Goal: Information Seeking & Learning: Ask a question

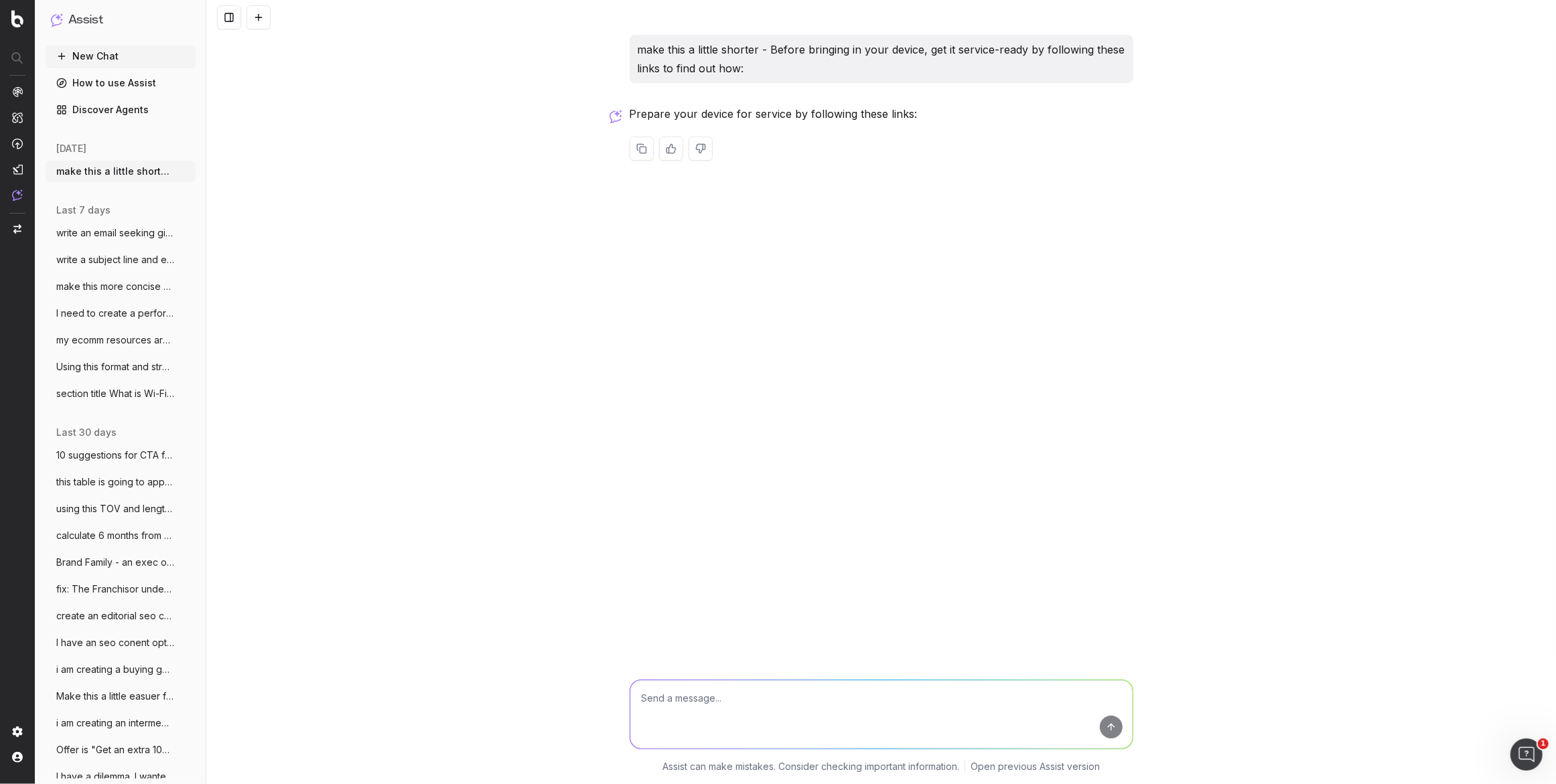
click at [678, 693] on textarea at bounding box center [882, 714] width 503 height 68
type textarea "what is copilots ai content mode?"
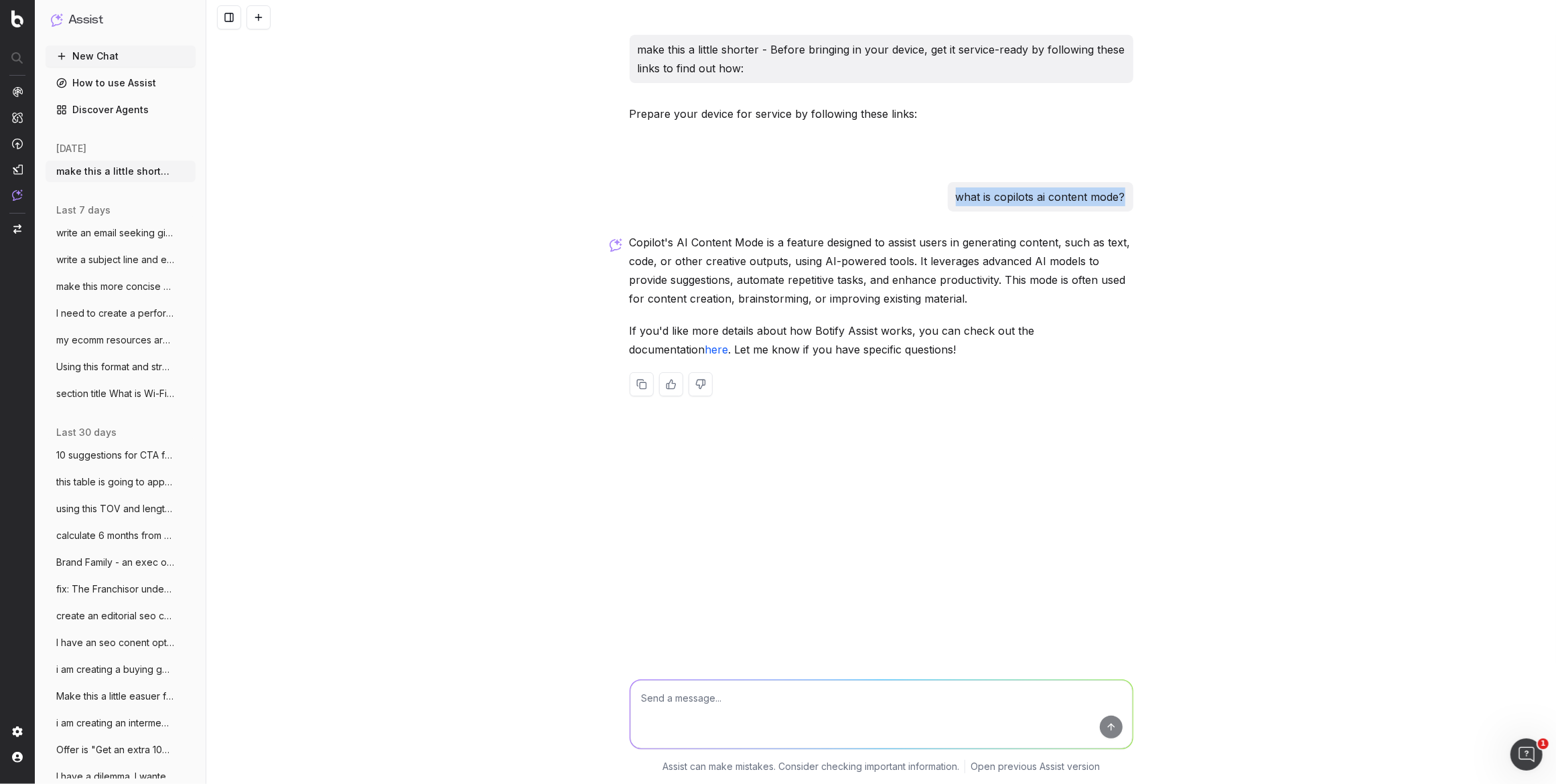
drag, startPoint x: 1118, startPoint y: 197, endPoint x: 820, endPoint y: 366, distance: 342.6
click at [954, 196] on div "what is copilots ai content mode?" at bounding box center [1040, 197] width 186 height 30
copy p "what is copilots ai content mode?"
drag, startPoint x: 646, startPoint y: 712, endPoint x: 653, endPoint y: 707, distance: 8.6
click at [647, 710] on textarea at bounding box center [882, 714] width 503 height 68
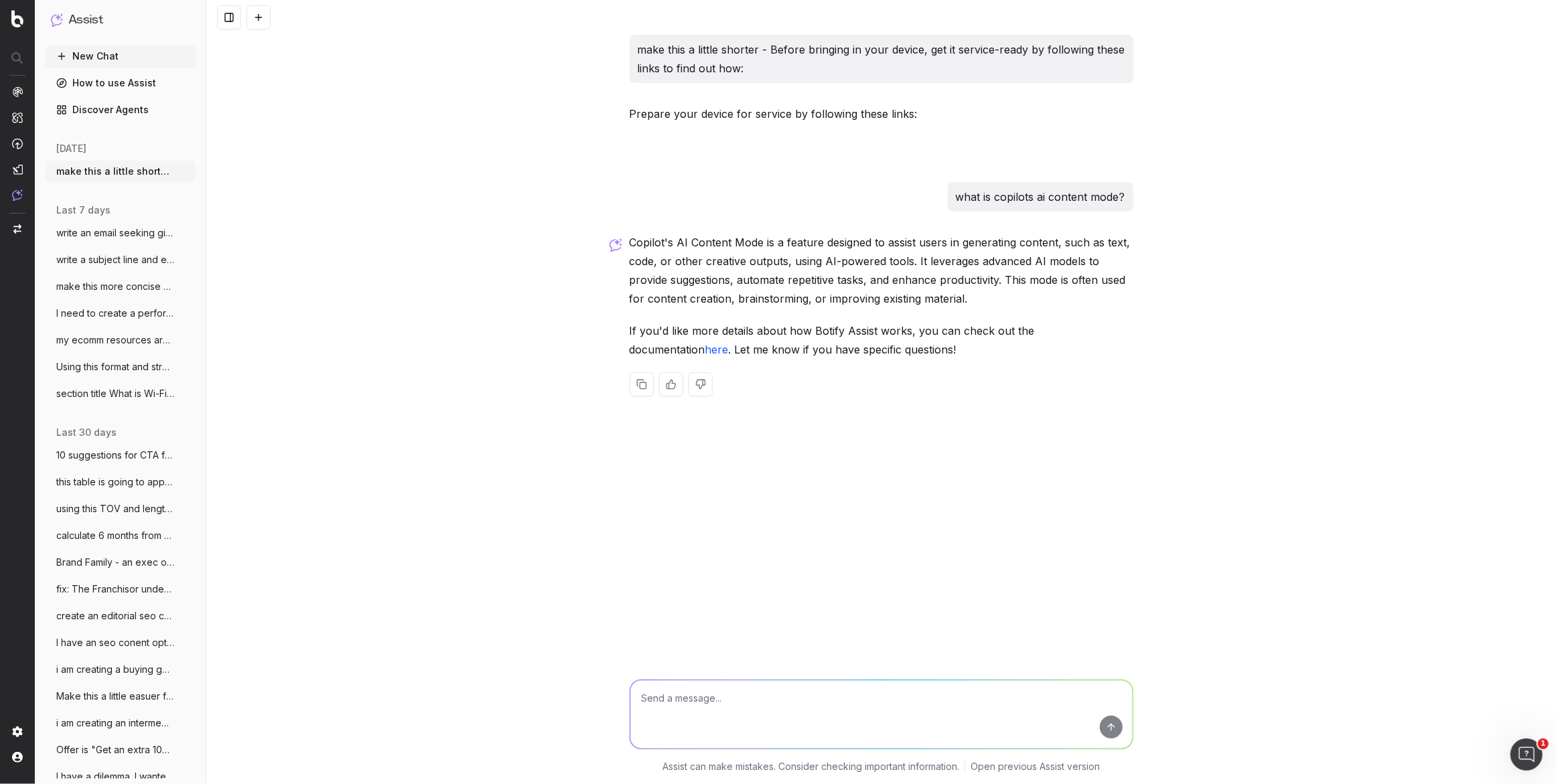
paste textarea "what is copilots ai content mode?"
drag, startPoint x: 759, startPoint y: 699, endPoint x: 726, endPoint y: 700, distance: 33.0
click at [726, 700] on textarea "what is copilots ai content mode?" at bounding box center [882, 714] width 503 height 68
type textarea "what is copilots ai cagent mode?"
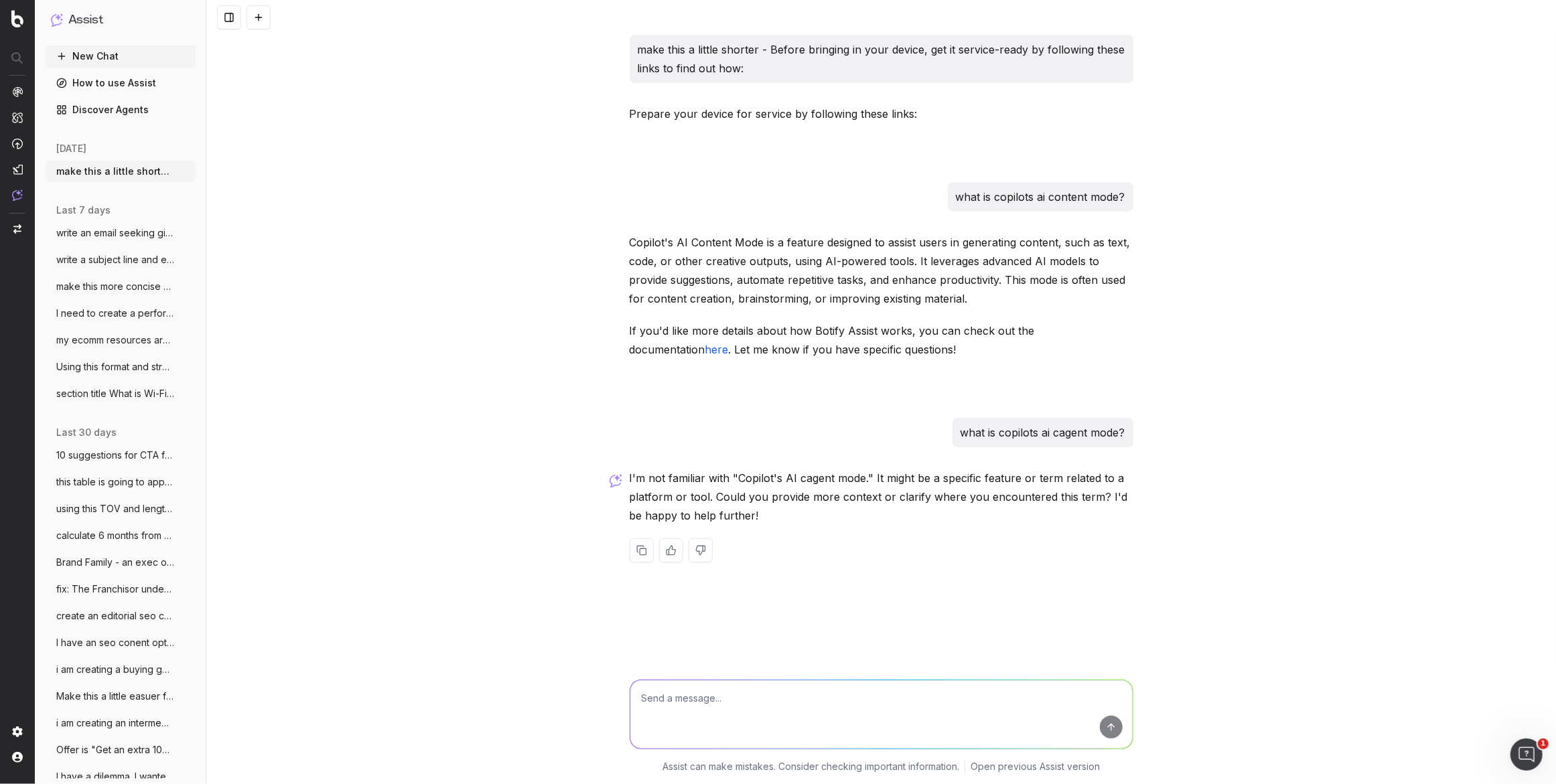
click at [671, 703] on textarea at bounding box center [882, 714] width 503 height 68
paste textarea "what is copilots ai content mode?"
drag, startPoint x: 759, startPoint y: 699, endPoint x: 723, endPoint y: 699, distance: 36.0
click at [723, 699] on textarea "what is copilots ai content mode?" at bounding box center [882, 714] width 503 height 68
type textarea "what is copilots ai agent mode?"
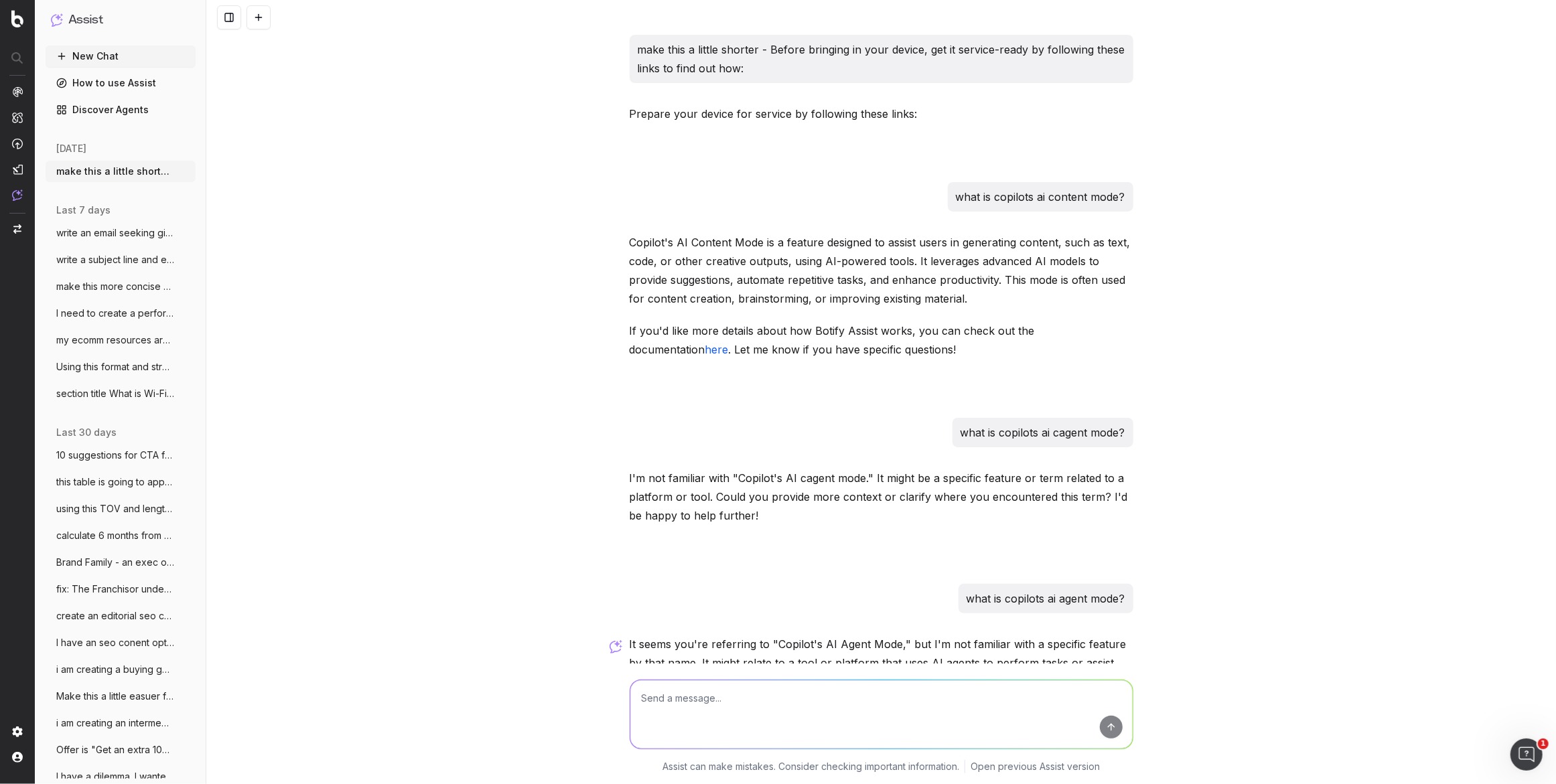
click at [140, 292] on span "make this more concise and clear: Hi Mar" at bounding box center [115, 287] width 118 height 14
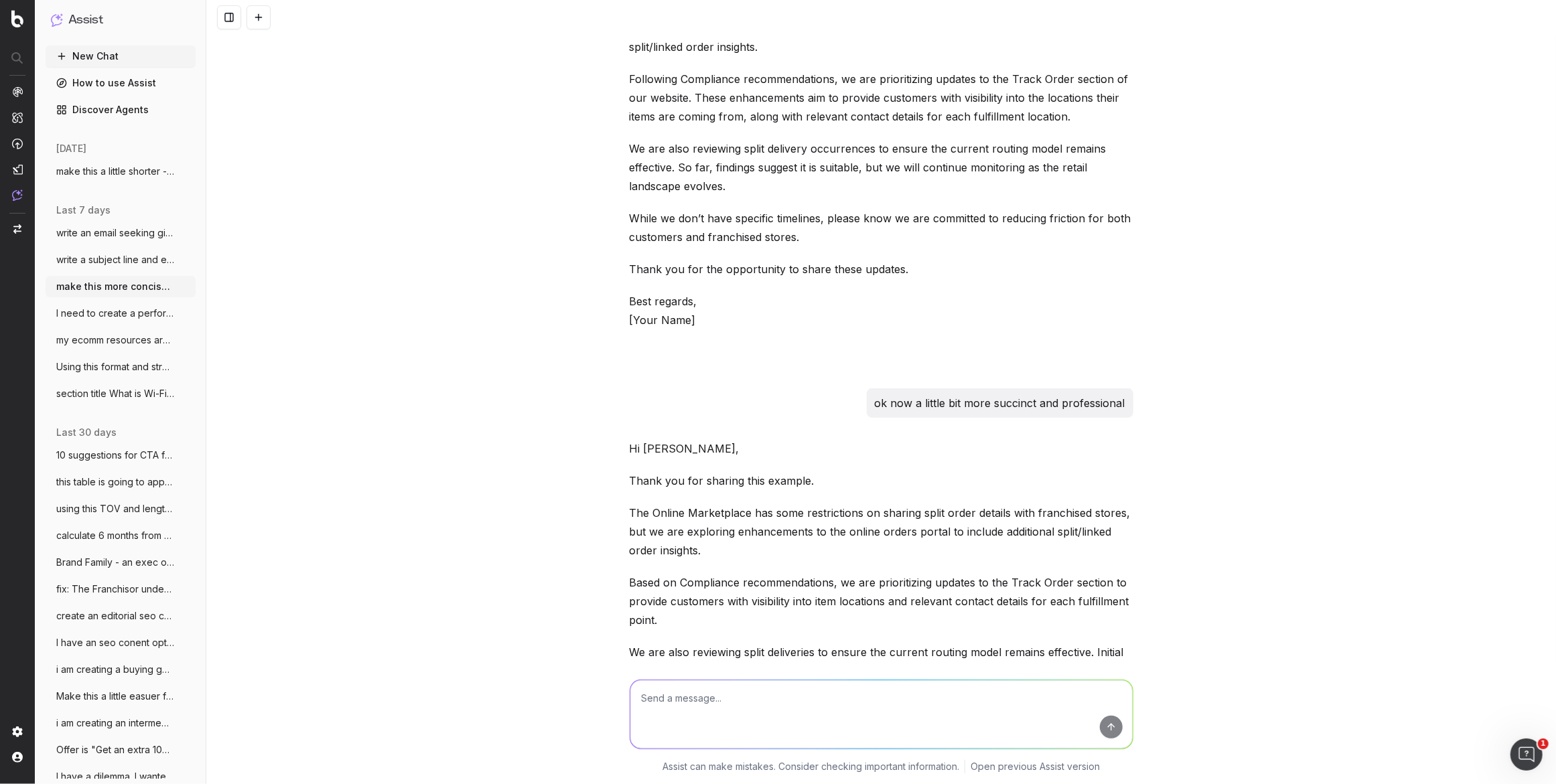
scroll to position [948, 0]
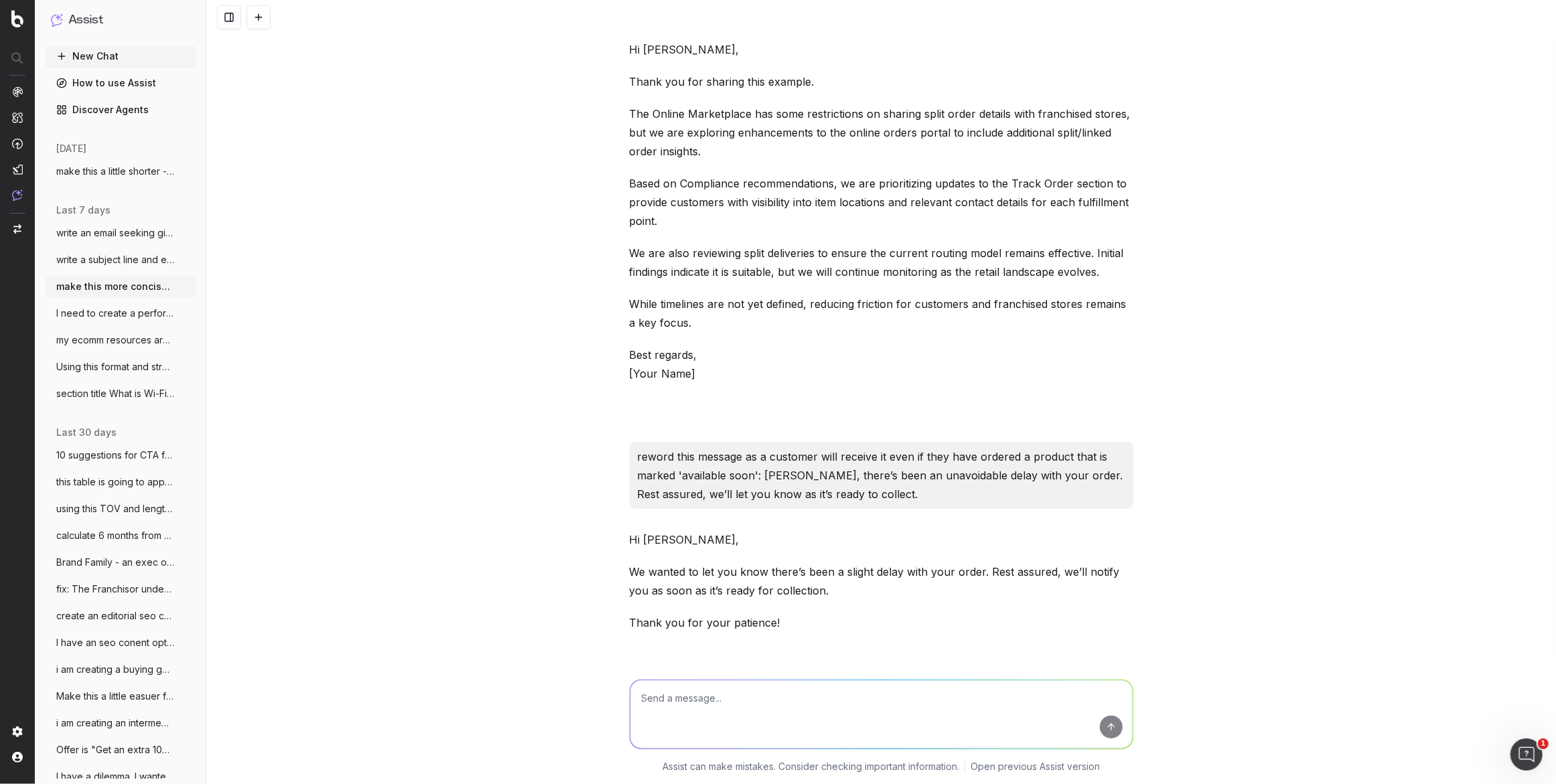
click at [127, 318] on span "I need to create a performance review sc" at bounding box center [115, 314] width 118 height 14
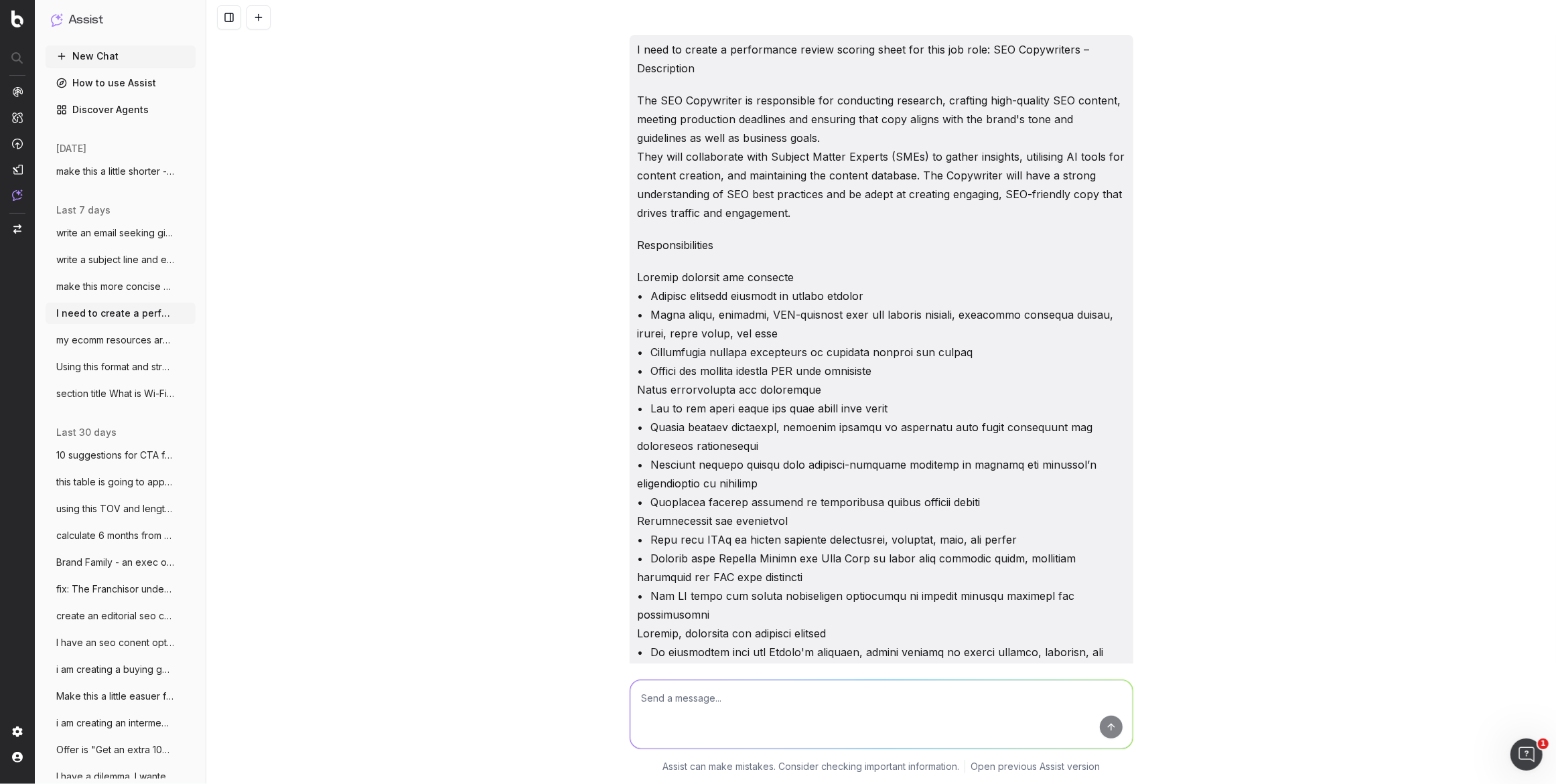
click at [133, 338] on span "my ecomm resources are thin. for big eve" at bounding box center [115, 340] width 118 height 14
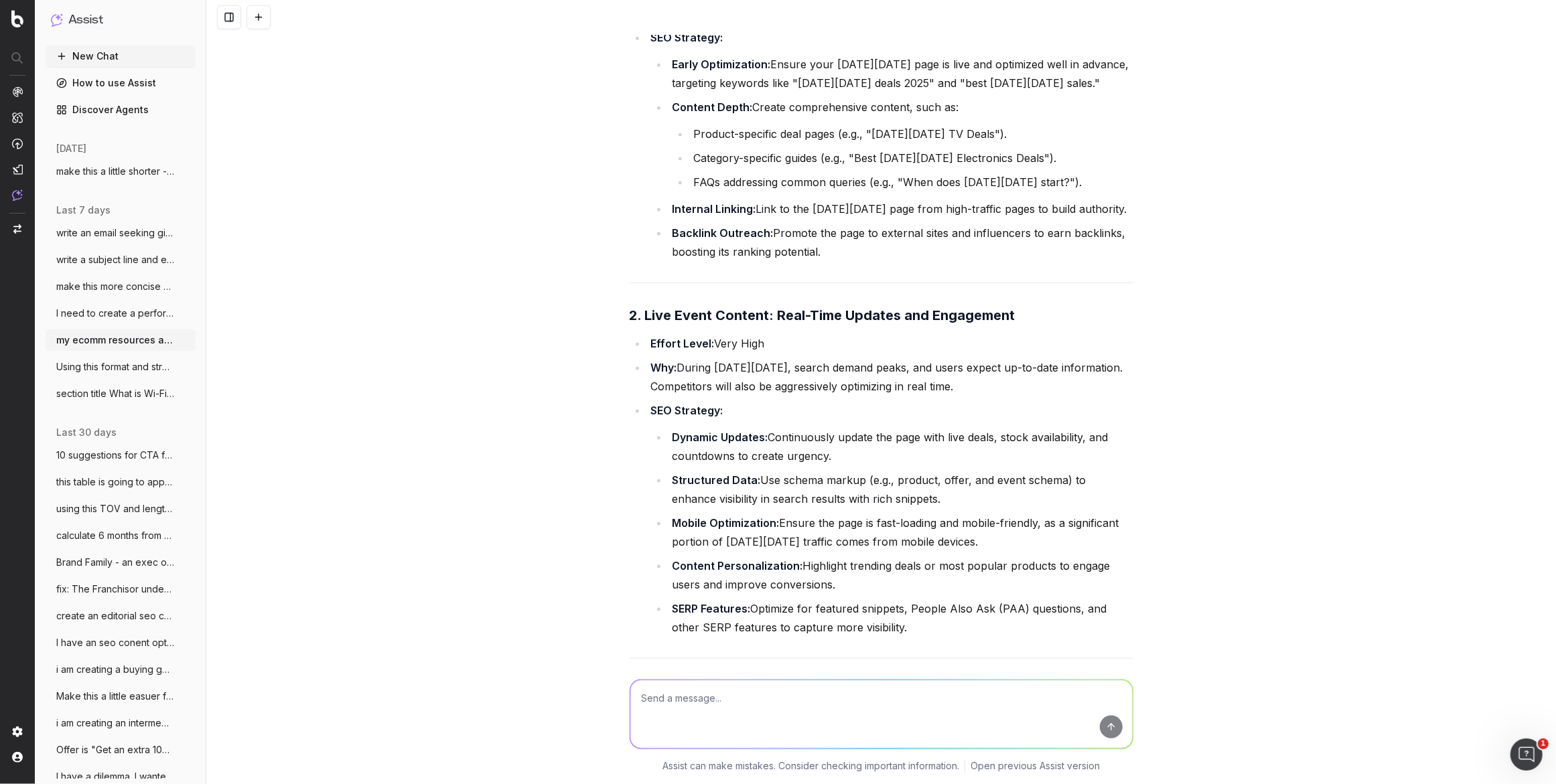
scroll to position [1618, 0]
click at [110, 234] on span "write an email seeking giodance from HR:" at bounding box center [115, 233] width 118 height 14
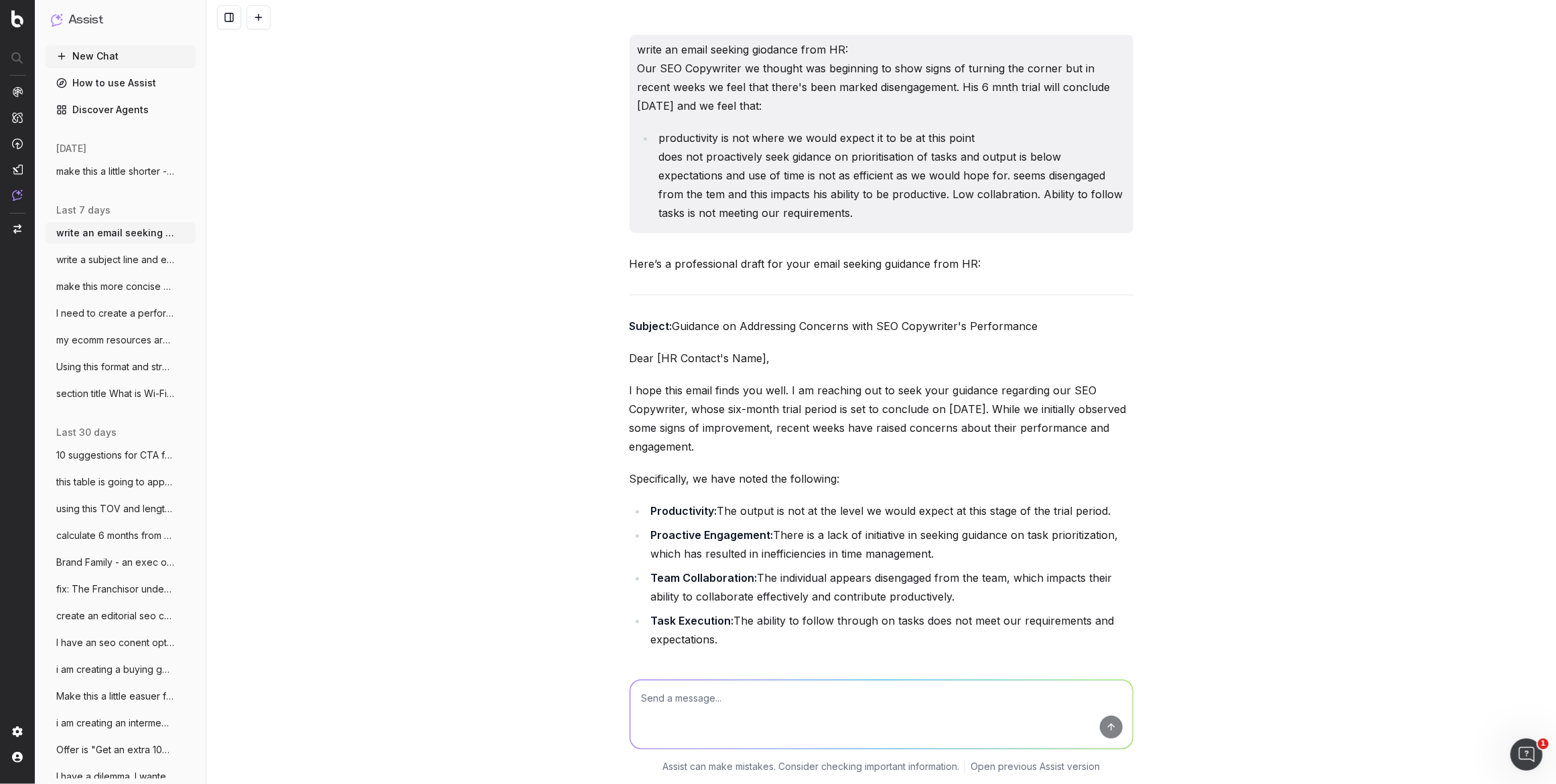
click at [106, 259] on span "write a subject line and email to our se" at bounding box center [115, 260] width 118 height 14
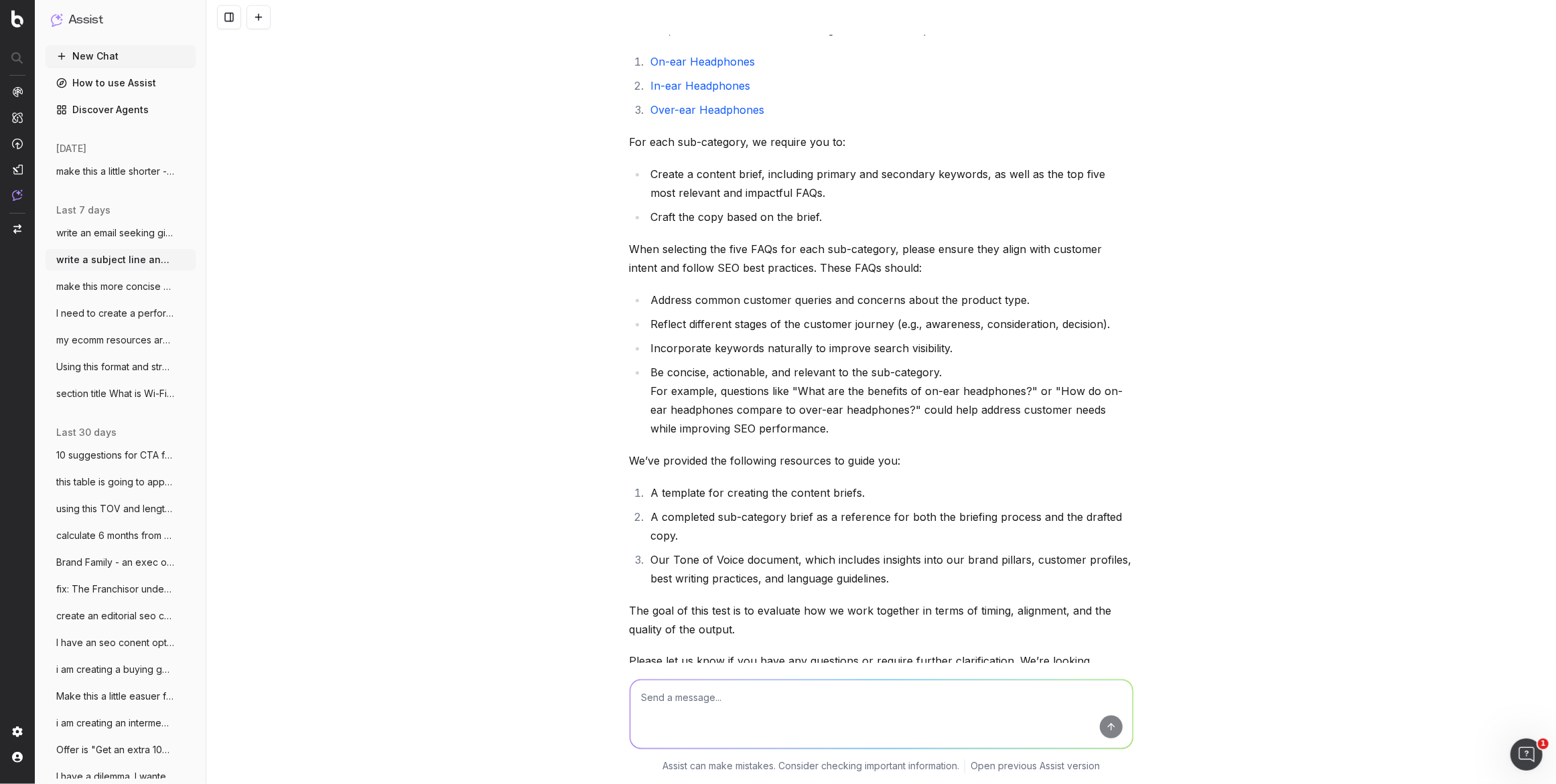
scroll to position [1712, 0]
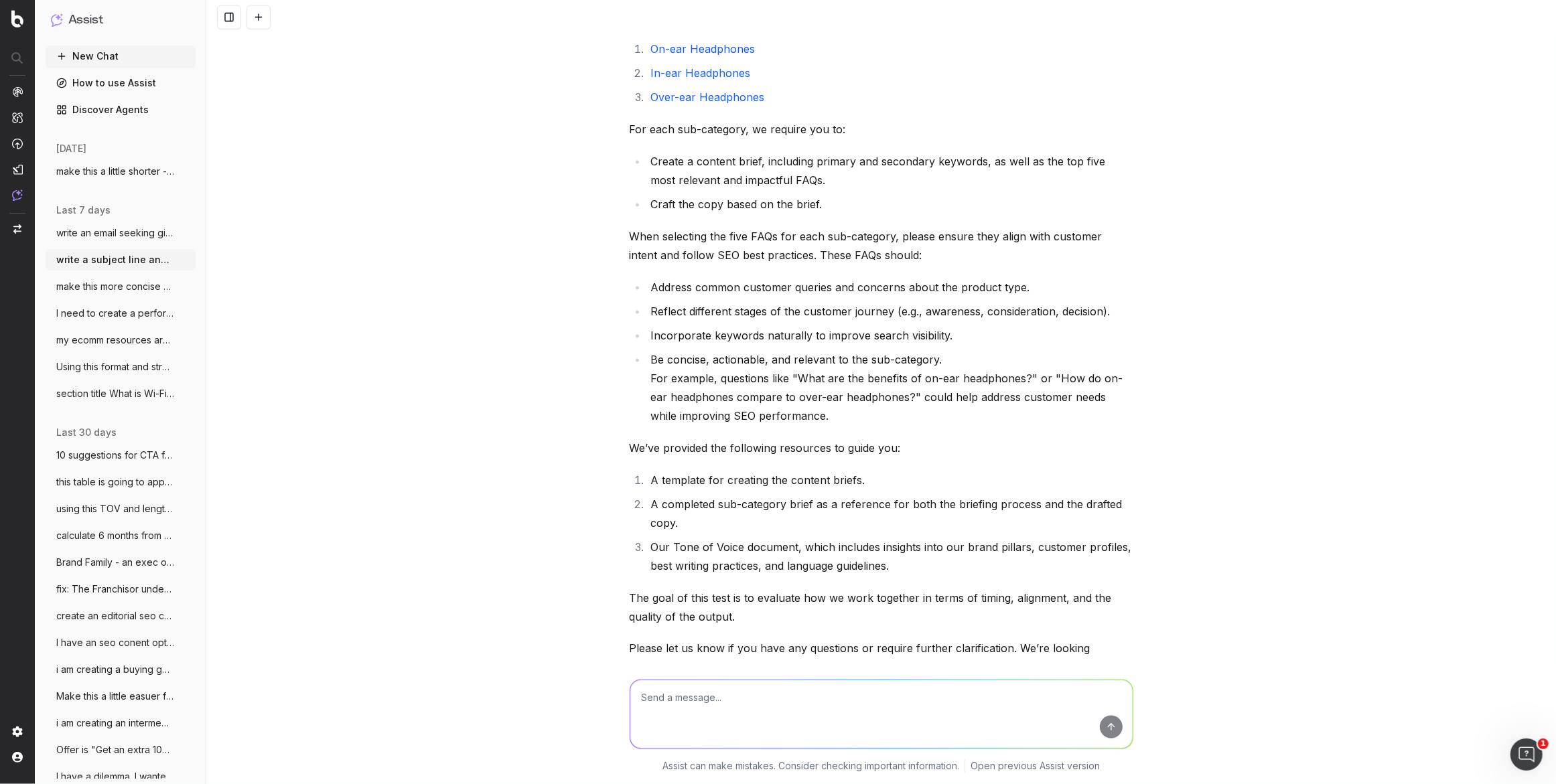
drag, startPoint x: 129, startPoint y: 281, endPoint x: 142, endPoint y: 275, distance: 14.3
click at [131, 281] on span "make this more concise and clear: Hi Mar" at bounding box center [115, 287] width 118 height 14
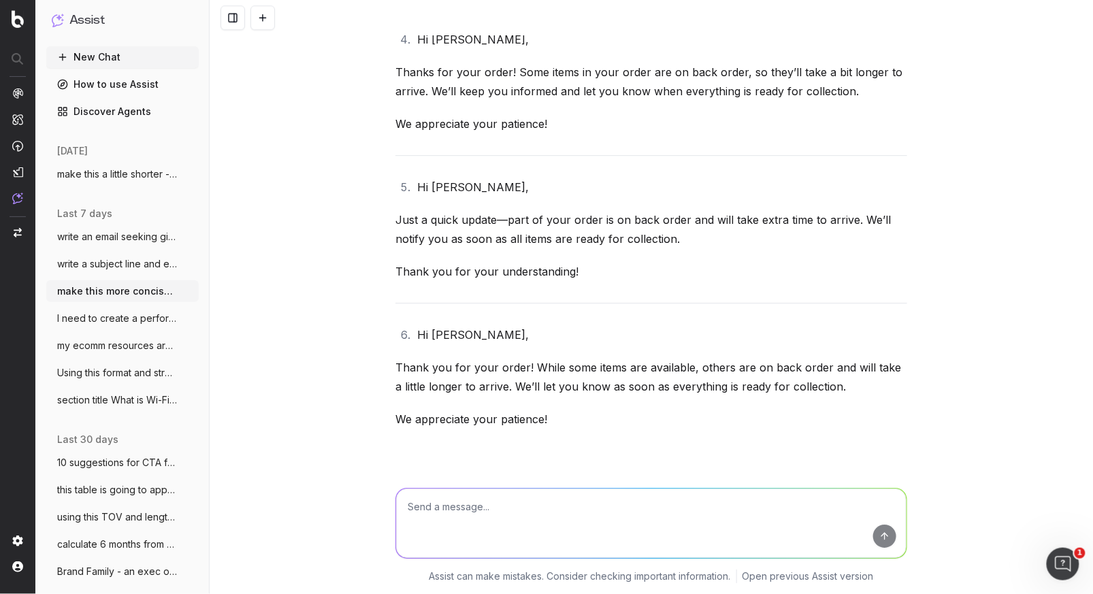
scroll to position [7815, 0]
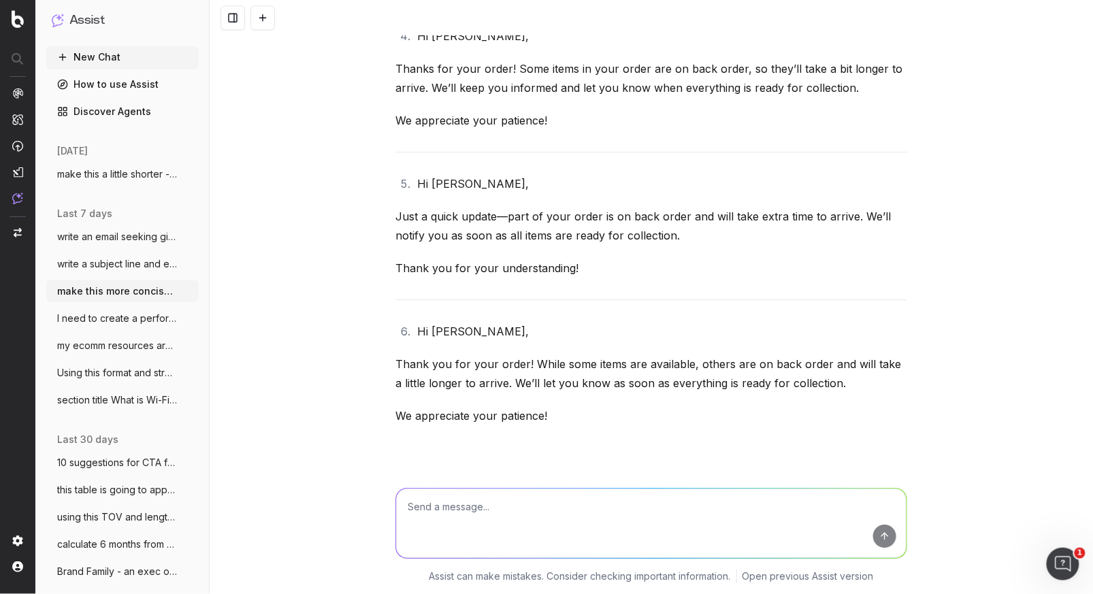
drag, startPoint x: 496, startPoint y: 522, endPoint x: 485, endPoint y: 504, distance: 21.4
click at [496, 521] on textarea at bounding box center [651, 523] width 511 height 69
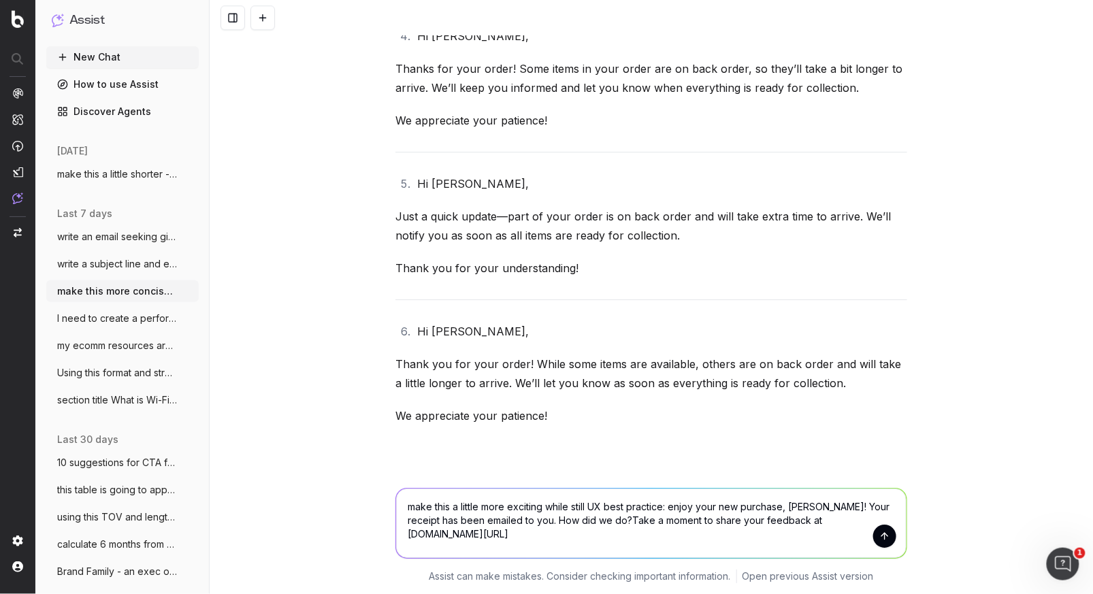
type textarea "make this a little more exciting while still UX best practice: enjoy your new p…"
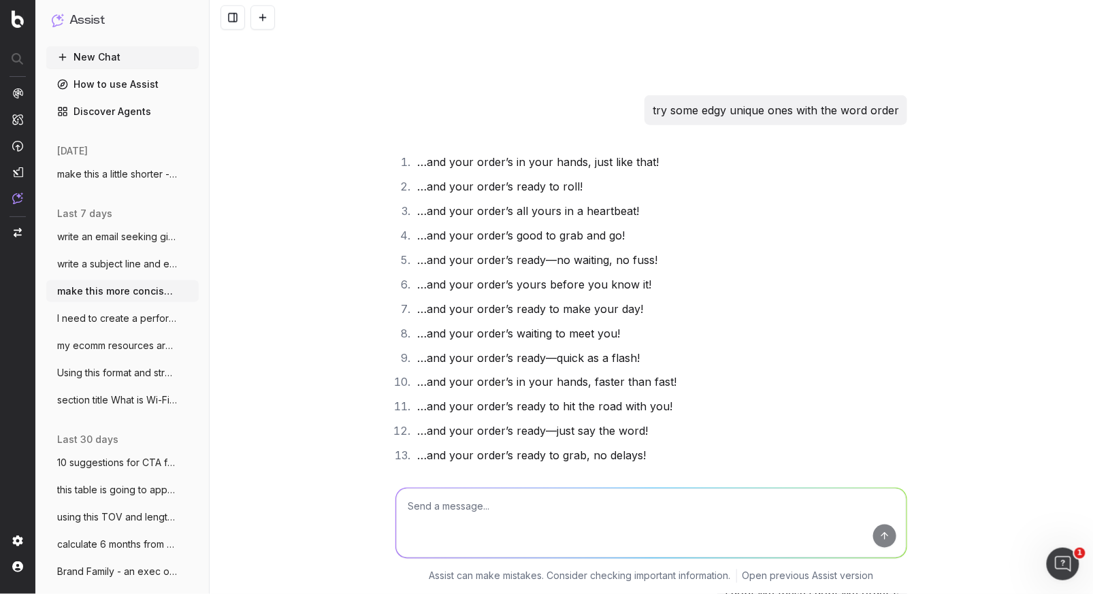
scroll to position [30218, 0]
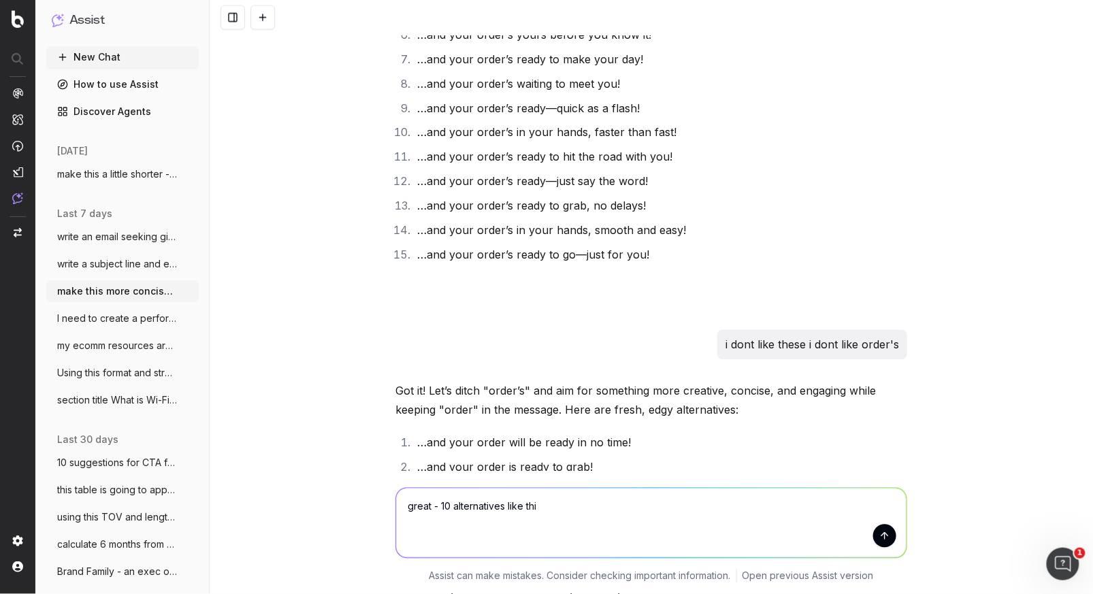
type textarea "great - 10 alternatives like this"
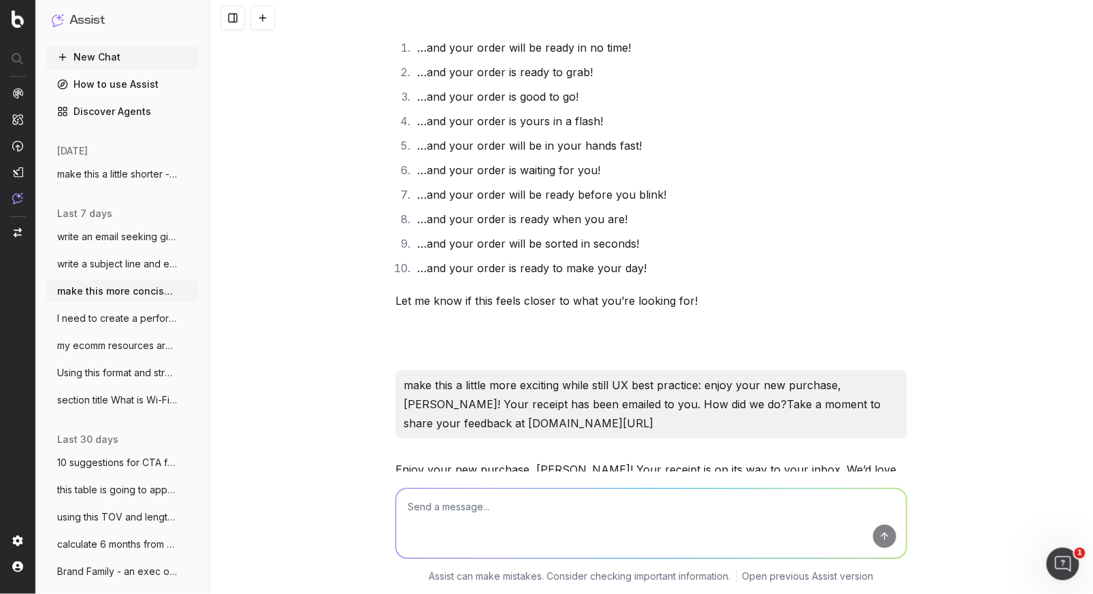
scroll to position [30606, 0]
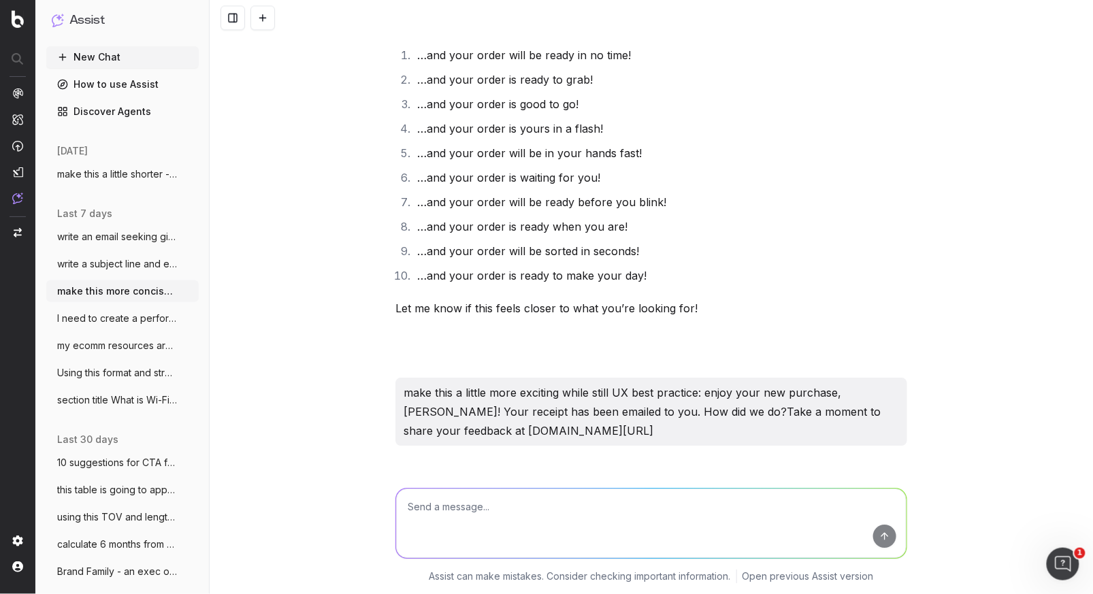
drag, startPoint x: 505, startPoint y: 350, endPoint x: 549, endPoint y: 338, distance: 45.9
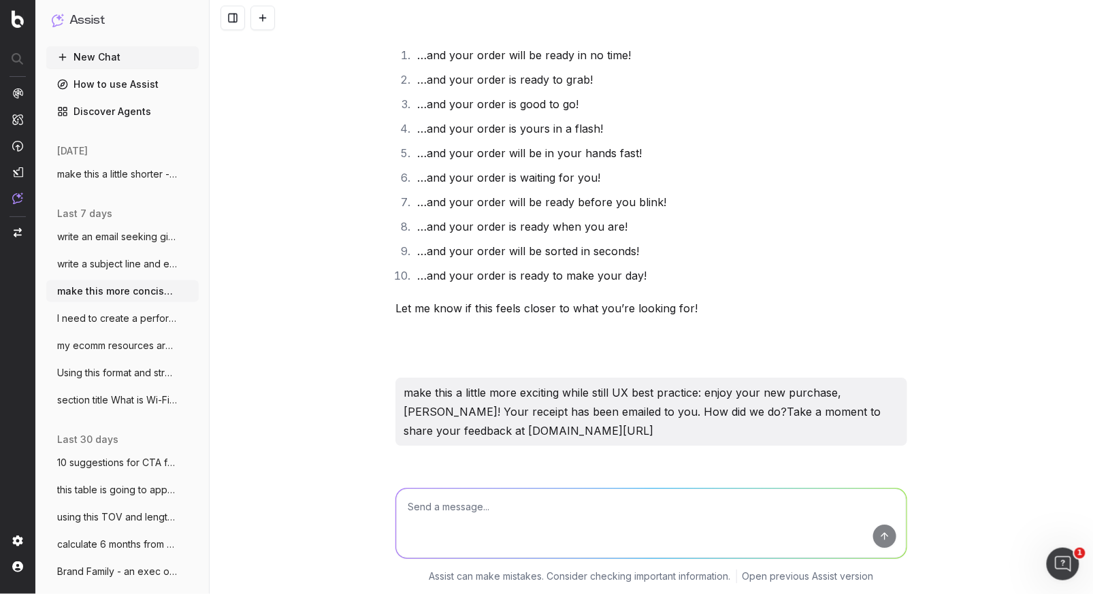
drag, startPoint x: 571, startPoint y: 328, endPoint x: 564, endPoint y: 331, distance: 8.0
drag, startPoint x: 421, startPoint y: 312, endPoint x: 589, endPoint y: 330, distance: 169.1
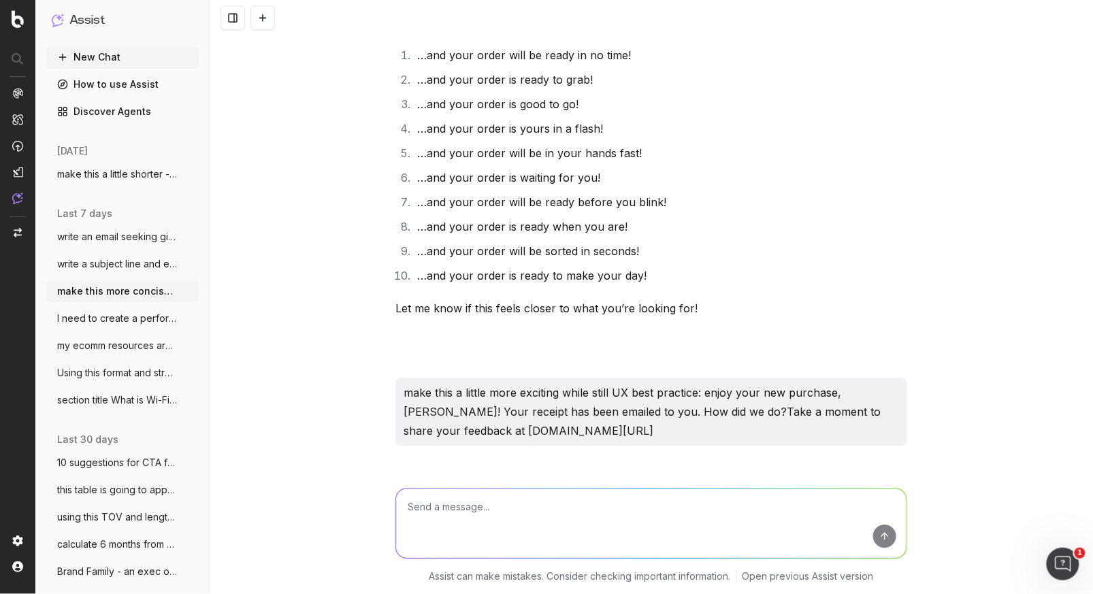
copy li "Enjoy your new purchase, [PERSON_NAME]! Your receipt is on its way to your inbo…"
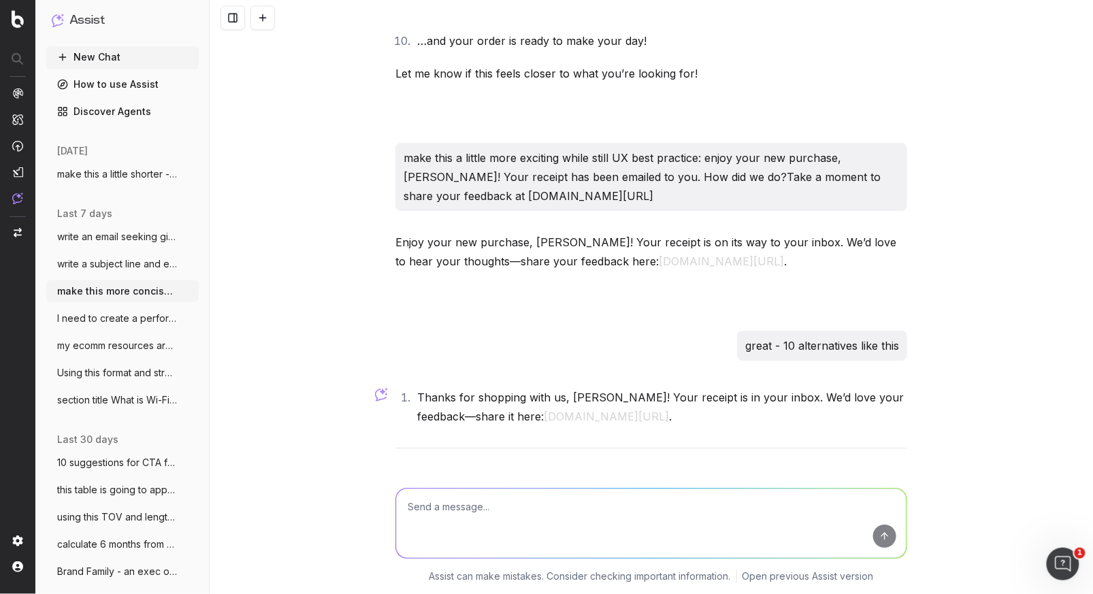
scroll to position [30844, 0]
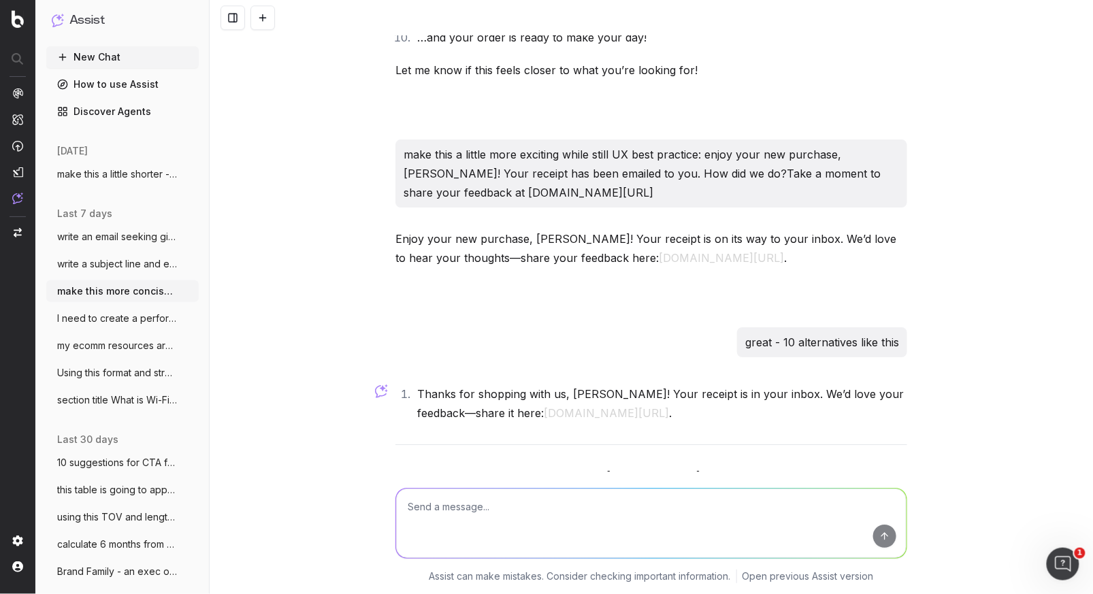
click at [464, 515] on textarea at bounding box center [651, 523] width 511 height 69
type textarea "ok but dont keep replicating the same copy - think outside the box and write al…"
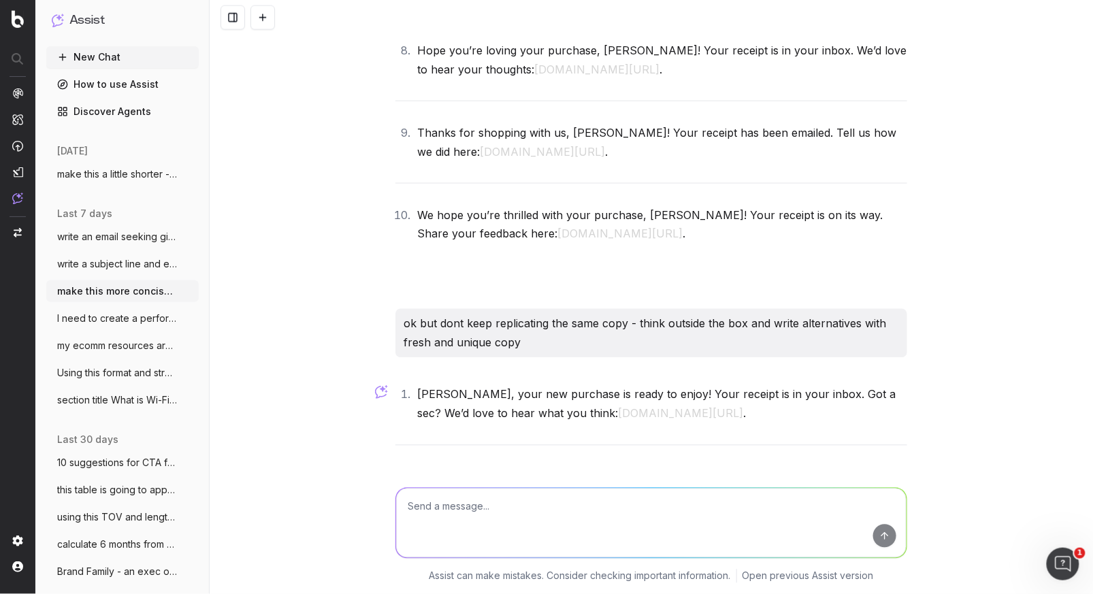
scroll to position [31755, 0]
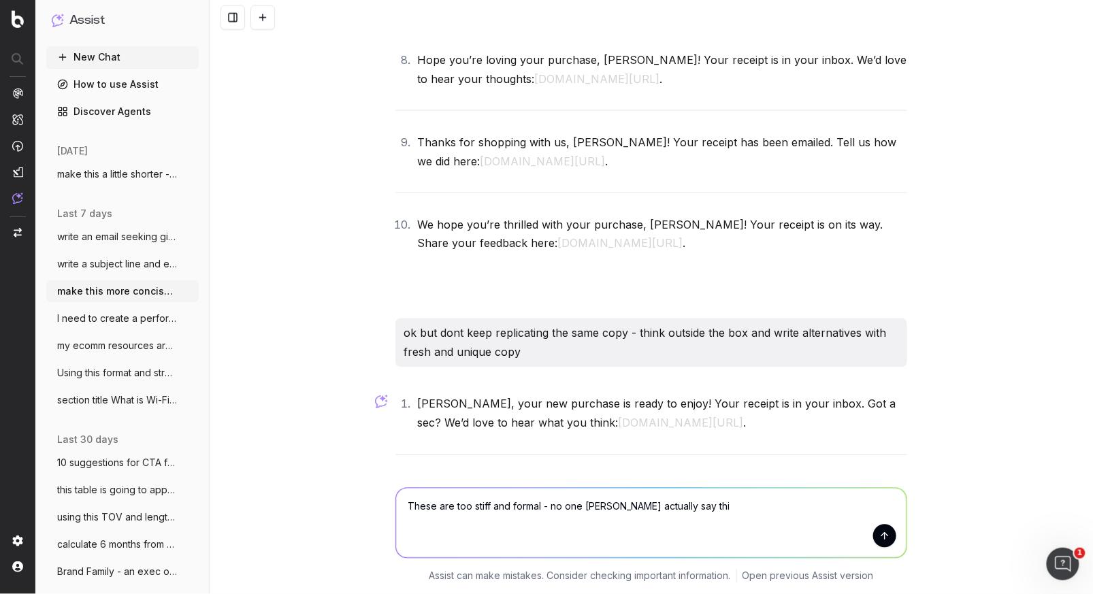
type textarea "These are too stiff and formal - no one [PERSON_NAME] actually say this"
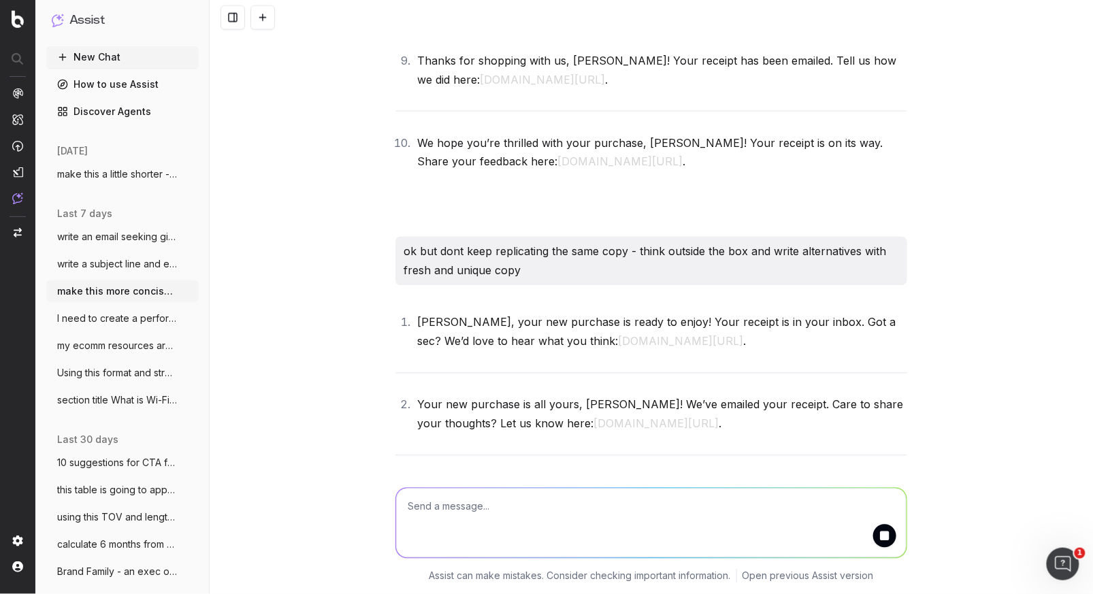
scroll to position [31837, 0]
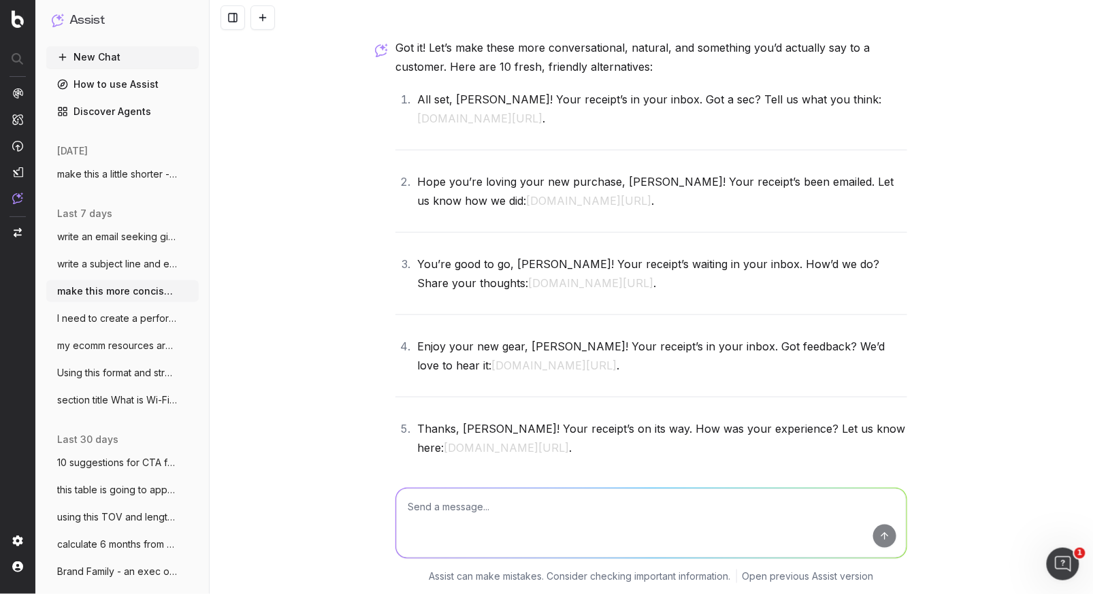
scroll to position [33008, 0]
click at [609, 215] on div "Got it! Let’s make these more conversational, natural, and something you’d actu…" at bounding box center [651, 501] width 512 height 924
drag, startPoint x: 606, startPoint y: 211, endPoint x: 629, endPoint y: 184, distance: 35.7
drag, startPoint x: 711, startPoint y: 376, endPoint x: 865, endPoint y: 355, distance: 156.0
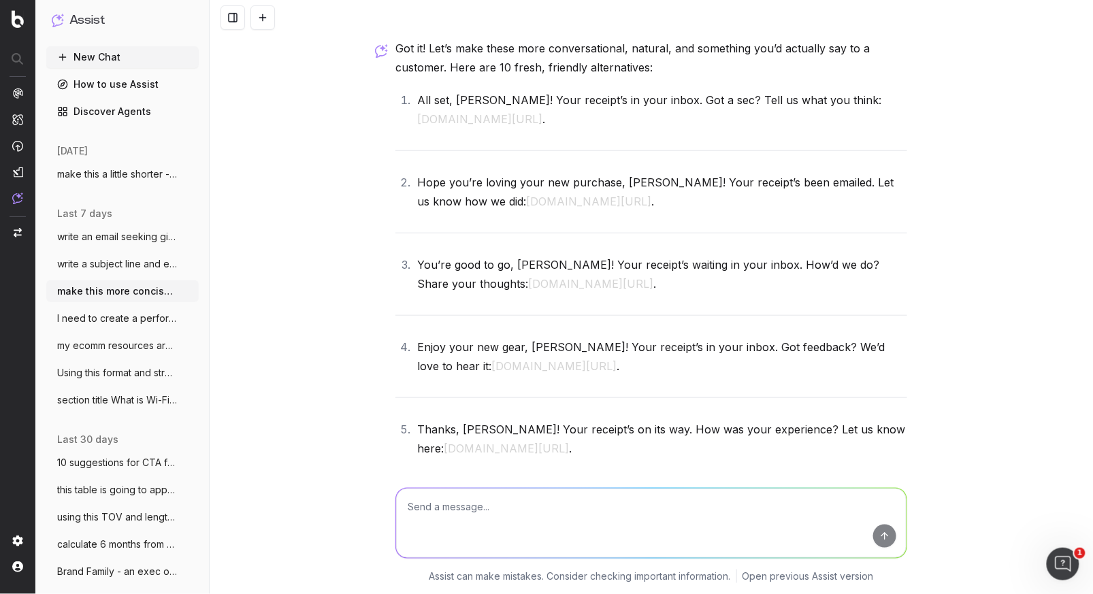
drag, startPoint x: 752, startPoint y: 344, endPoint x: 583, endPoint y: 346, distance: 168.8
copy li "Your receipt’s on its way. How’d we go? Let us know here:"
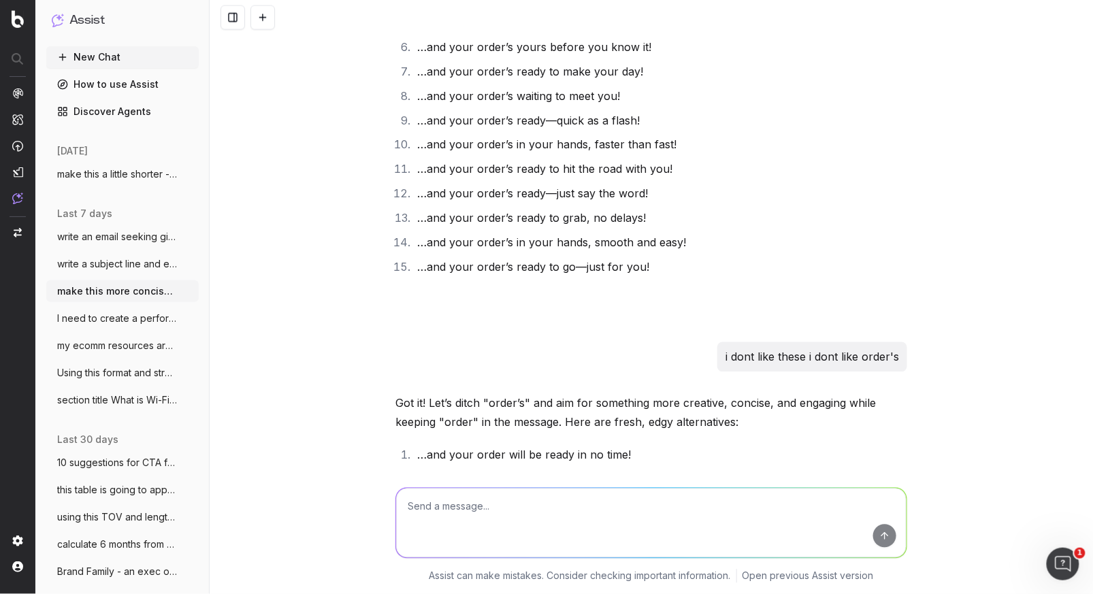
scroll to position [30180, 0]
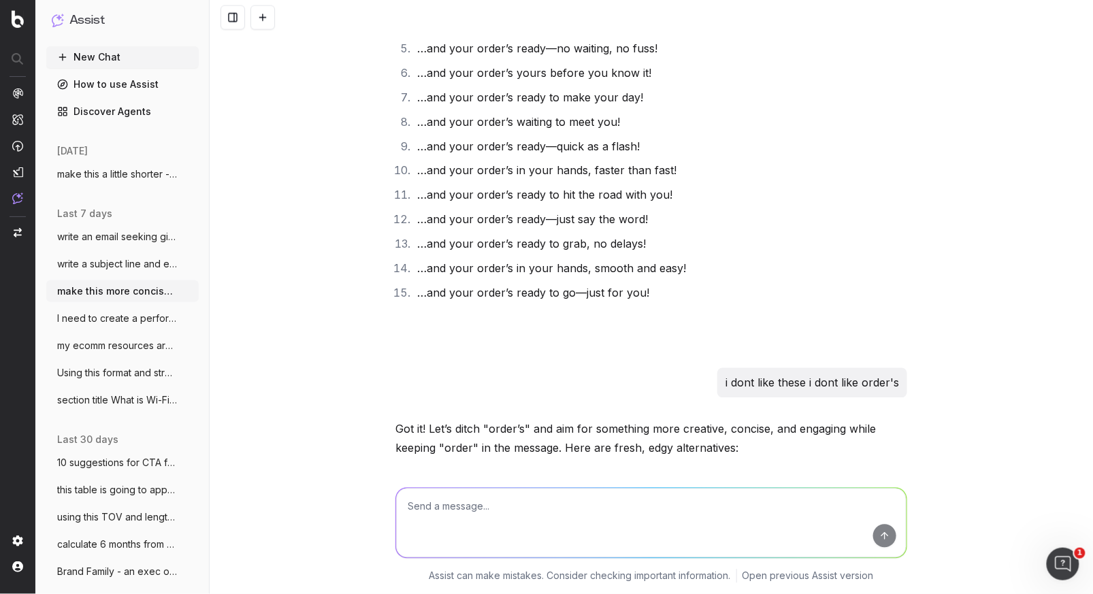
click at [423, 510] on textarea at bounding box center [651, 523] width 511 height 69
click at [604, 505] on textarea "make this begter: HI [PERSON_NAME], your orders has been cancelled at your requ…" at bounding box center [651, 523] width 511 height 69
click at [643, 505] on textarea "make this begter: HI [PERSON_NAME], your order has been cancelled at your reque…" at bounding box center [651, 523] width 511 height 69
drag, startPoint x: 708, startPoint y: 547, endPoint x: 694, endPoint y: 545, distance: 14.6
click at [700, 546] on textarea "make this begter: HI [PERSON_NAME], your order has been successfully cancelled …" at bounding box center [651, 523] width 511 height 69
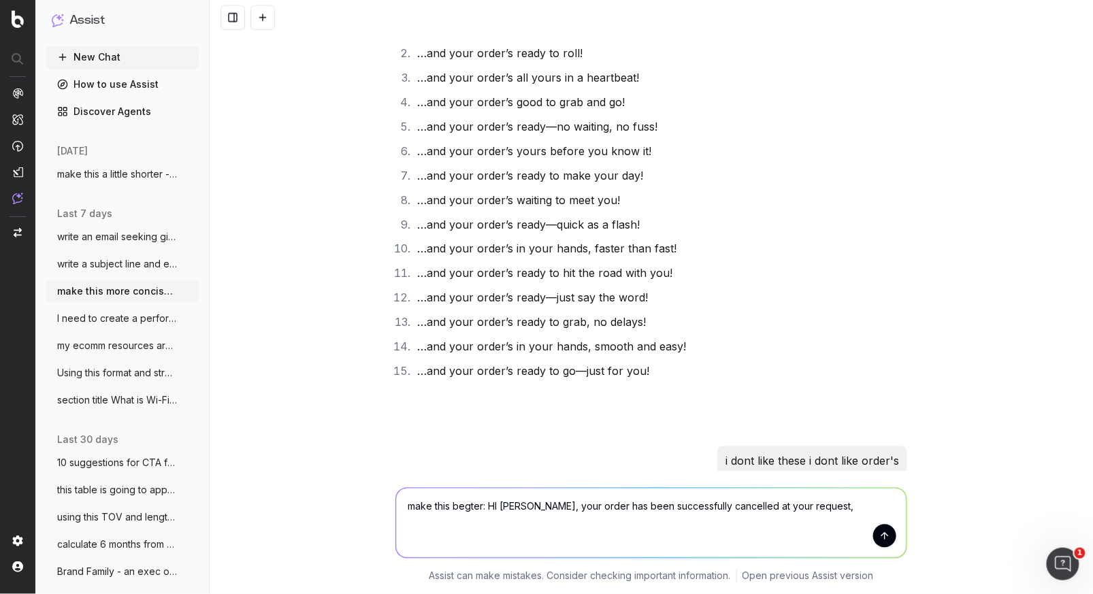
scroll to position [30073, 0]
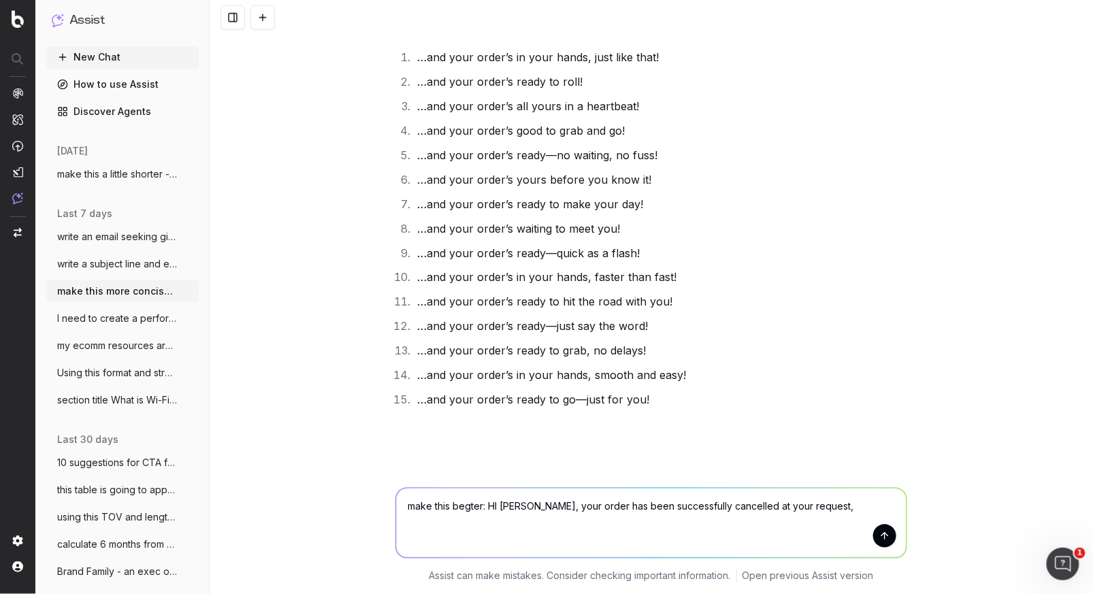
drag, startPoint x: 472, startPoint y: 507, endPoint x: 465, endPoint y: 510, distance: 7.3
click at [465, 510] on textarea "make this begter: HI [PERSON_NAME], your order has been successfully cancelled …" at bounding box center [651, 523] width 511 height 69
drag, startPoint x: 480, startPoint y: 503, endPoint x: 491, endPoint y: 529, distance: 28.3
click at [484, 506] on textarea "make this better: HI [PERSON_NAME], your order has been successfully cancelled …" at bounding box center [651, 523] width 511 height 69
click at [587, 507] on textarea "make this better - how would microsoft say it HI [PERSON_NAME], your order has …" at bounding box center [651, 523] width 511 height 69
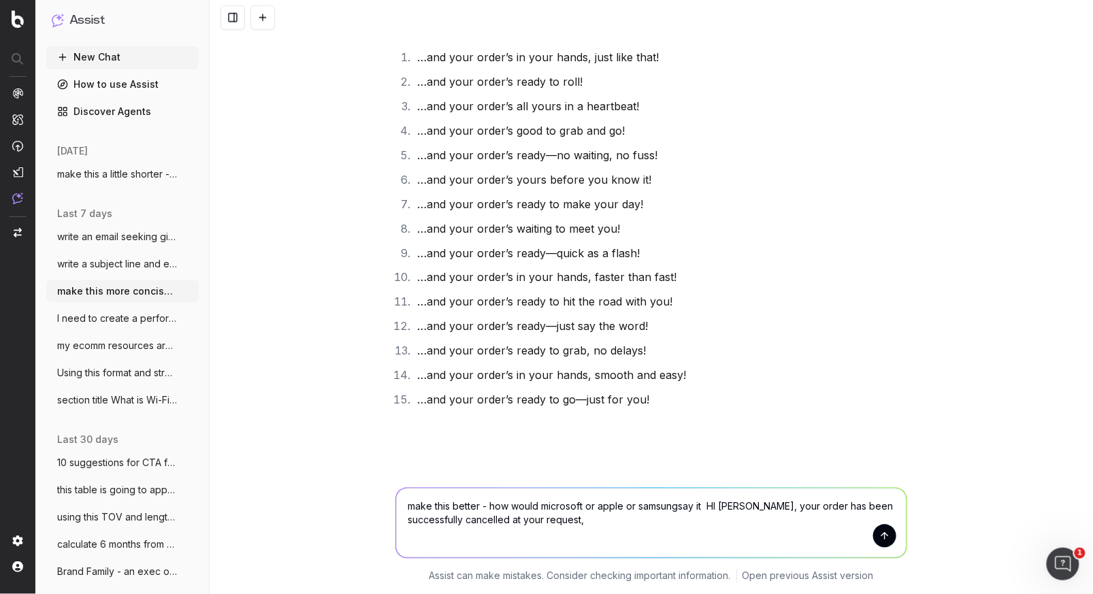
type textarea "make this better - how would microsoft or apple or samsung say it HI [PERSON_NA…"
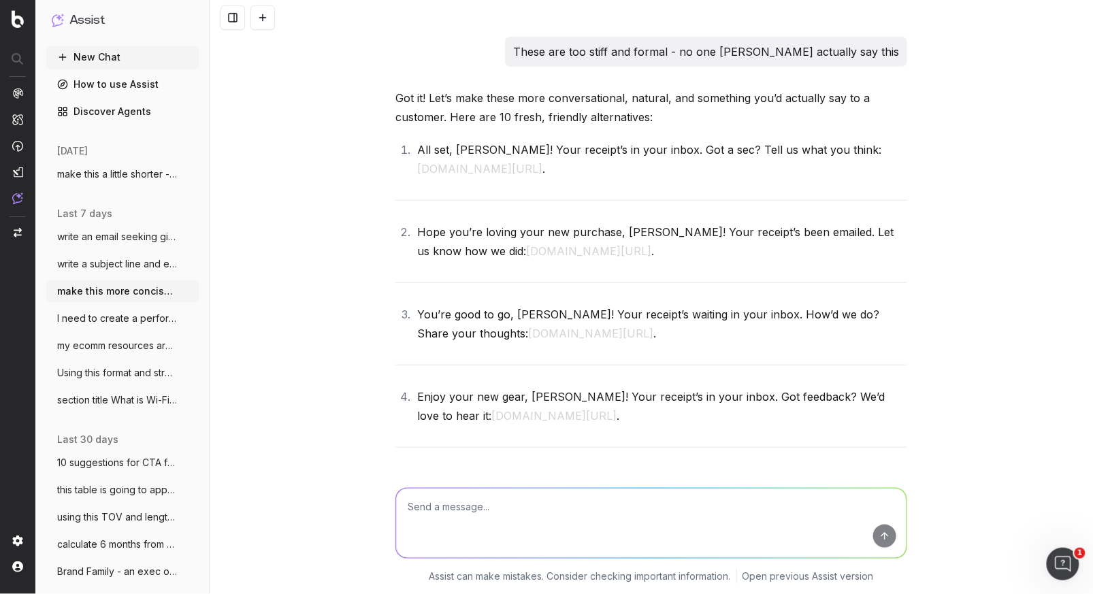
scroll to position [33177, 0]
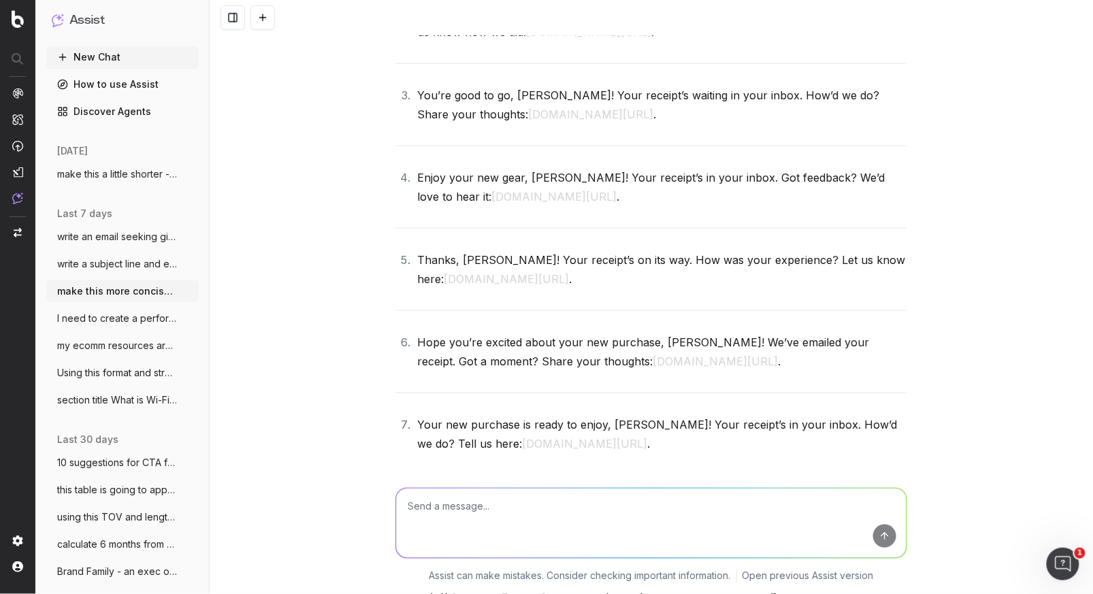
drag, startPoint x: 562, startPoint y: 403, endPoint x: 410, endPoint y: 386, distance: 152.7
copy p "[PERSON_NAME], your order has been successfully cancelled as requested. If ther…"
click at [448, 517] on textarea at bounding box center [651, 523] width 511 height 69
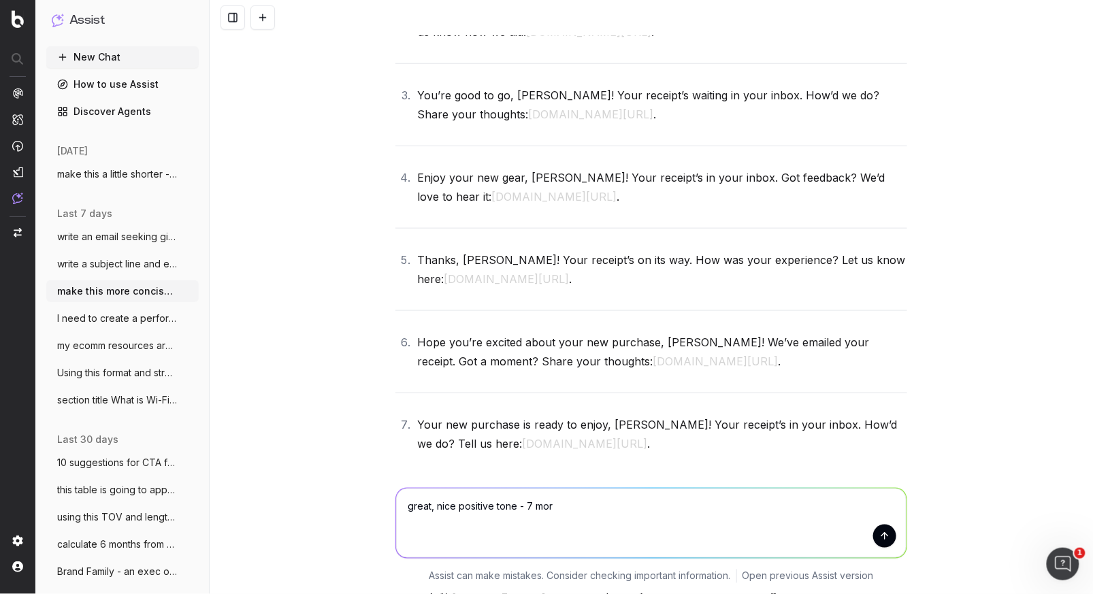
type textarea "great, nice positive tone - 7 more"
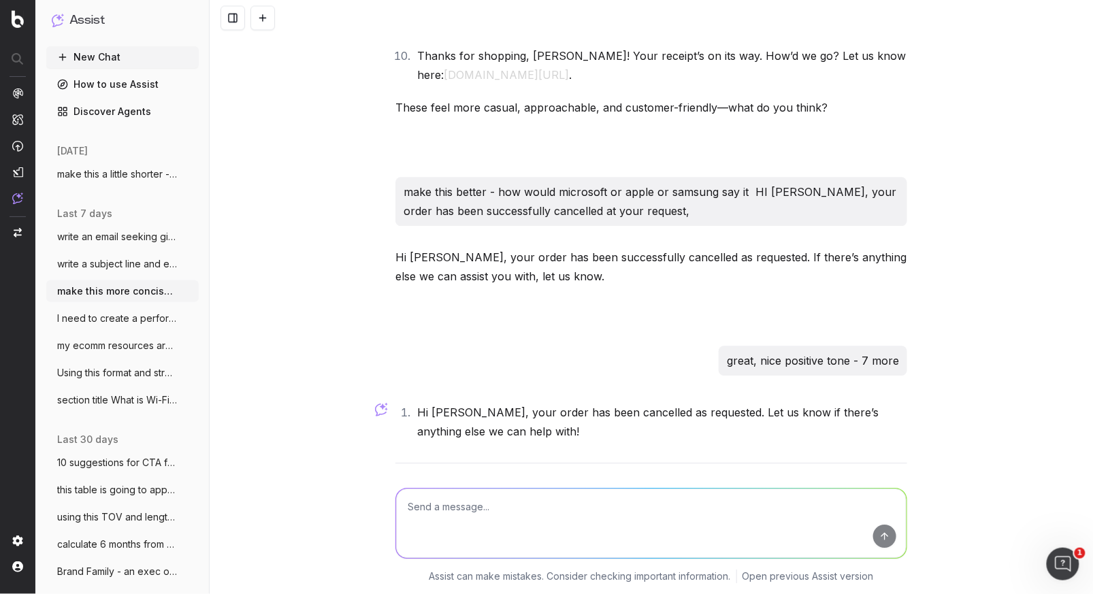
scroll to position [33824, 0]
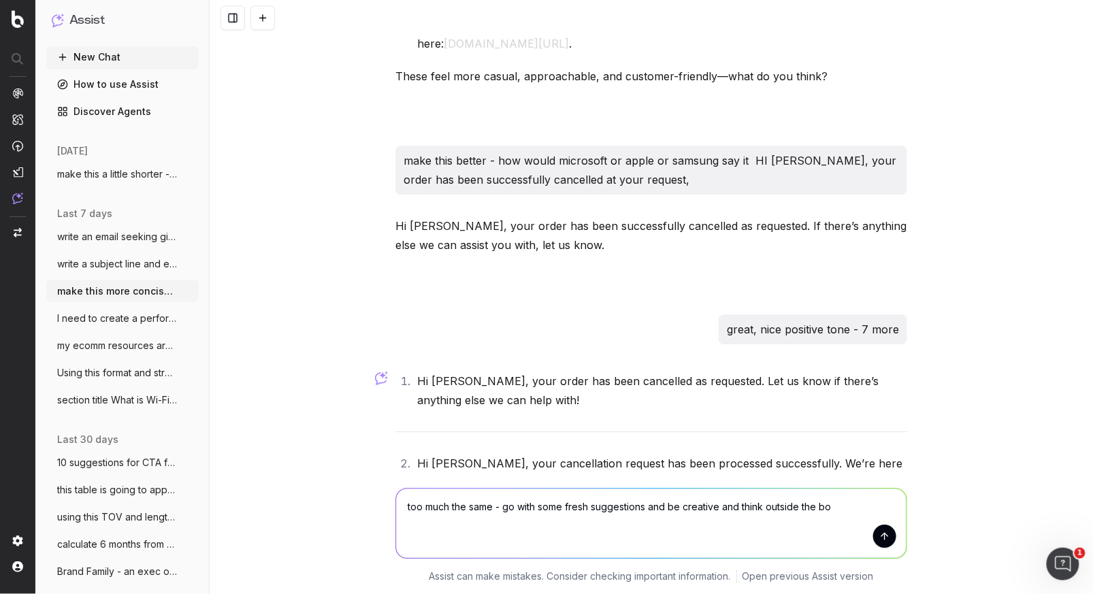
type textarea "too much the same - go with some fresh suggestions and be creative and think ou…"
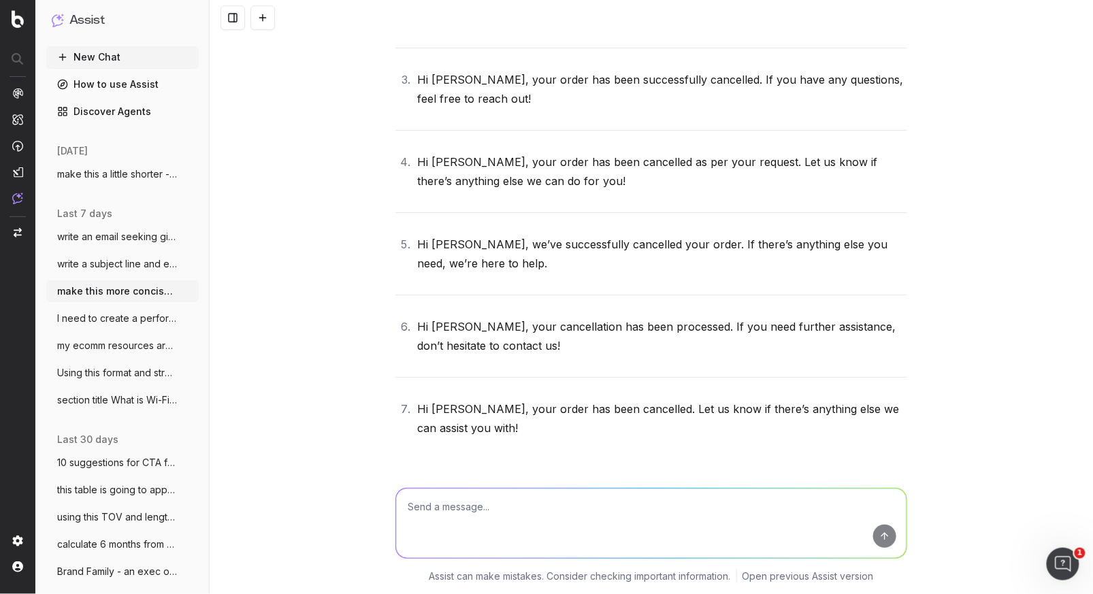
scroll to position [34340, 0]
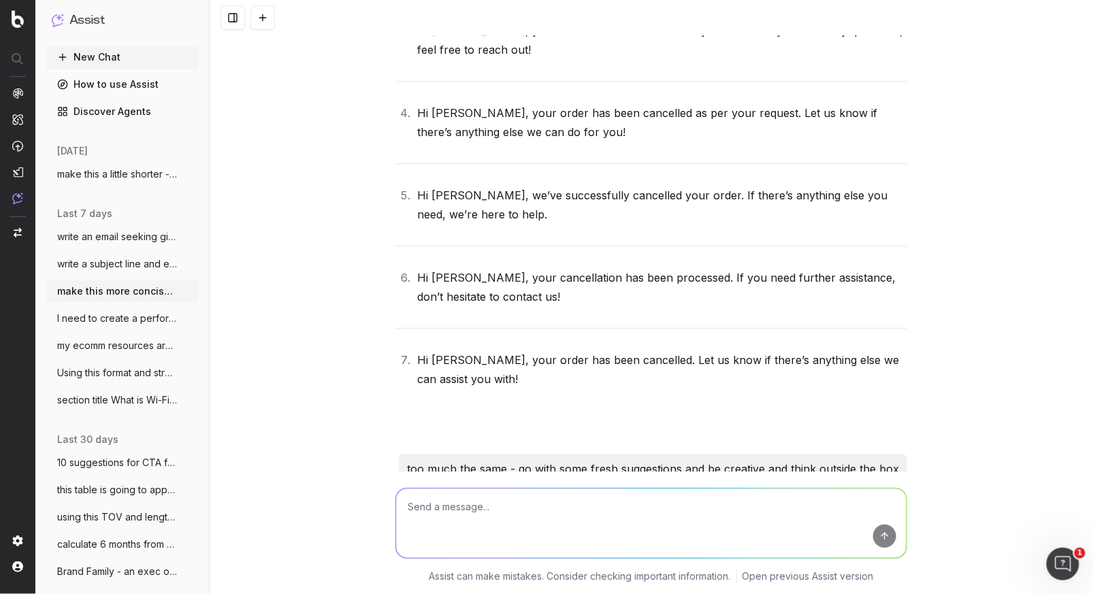
drag, startPoint x: 473, startPoint y: 293, endPoint x: 417, endPoint y: 276, distance: 58.2
copy li "Hi [PERSON_NAME], your order cancellation is complete. Got questions or need as…"
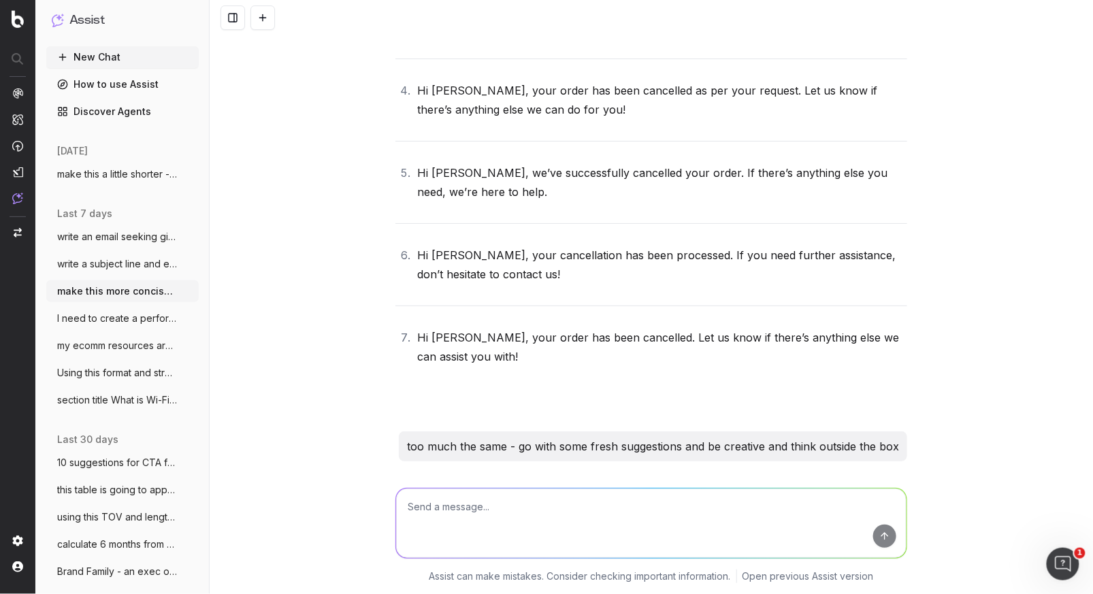
scroll to position [34329, 0]
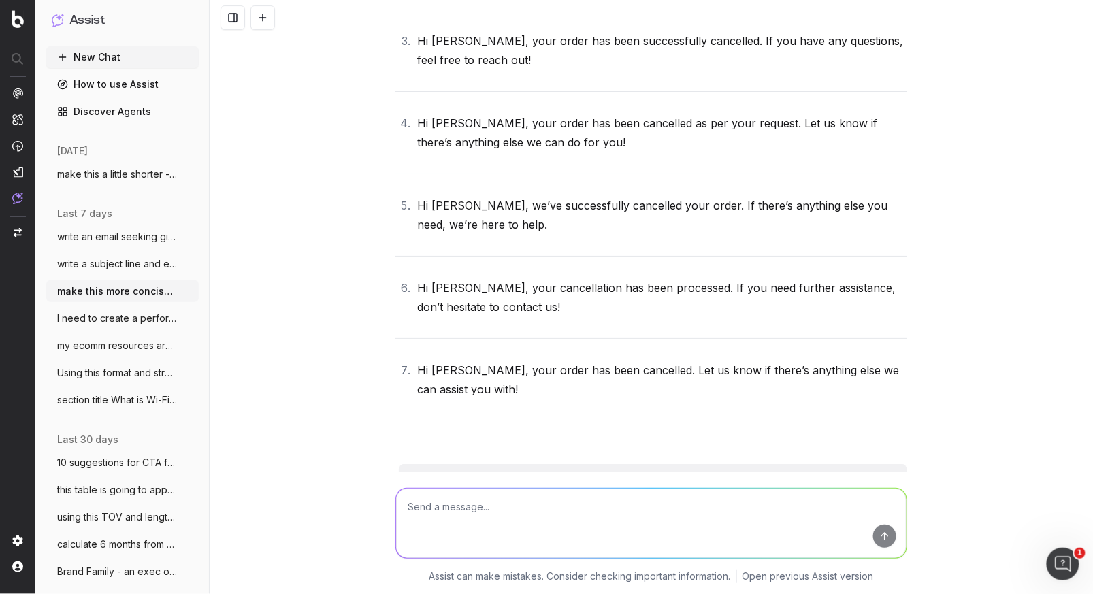
click at [505, 513] on textarea at bounding box center [651, 523] width 511 height 69
type textarea "oklets go for a really conversaional vibe"
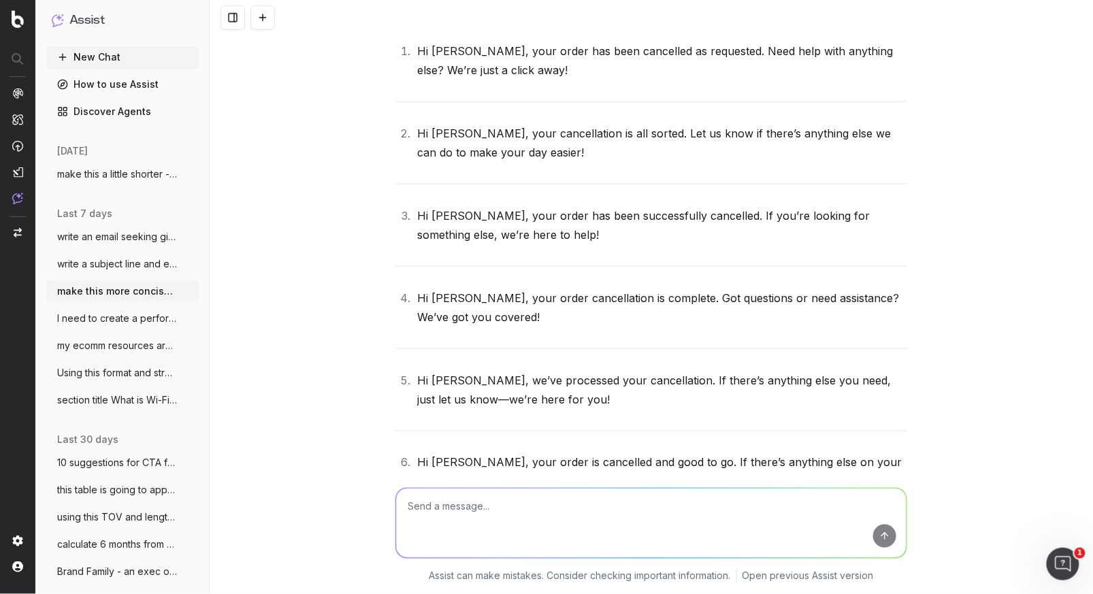
scroll to position [34810, 0]
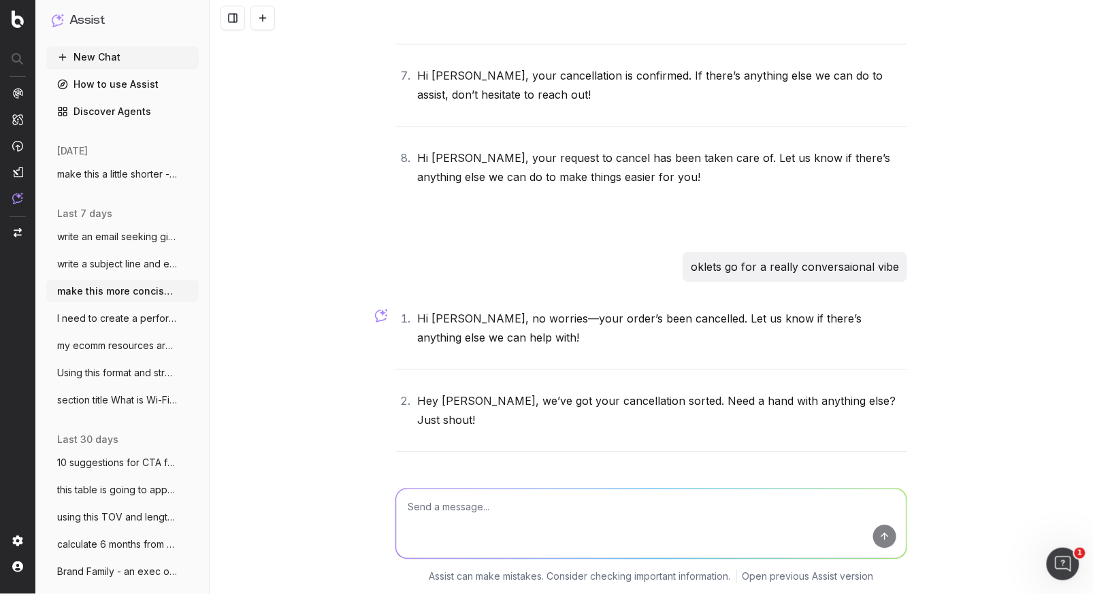
scroll to position [35281, 0]
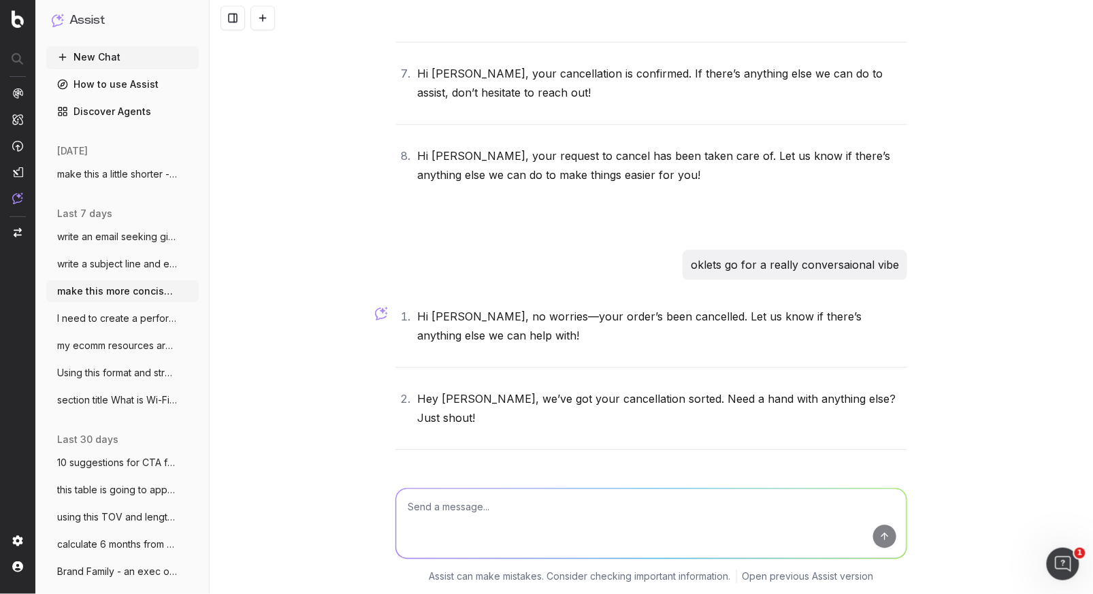
drag, startPoint x: 489, startPoint y: 413, endPoint x: 508, endPoint y: 406, distance: 20.9
drag, startPoint x: 500, startPoint y: 413, endPoint x: 417, endPoint y: 395, distance: 84.1
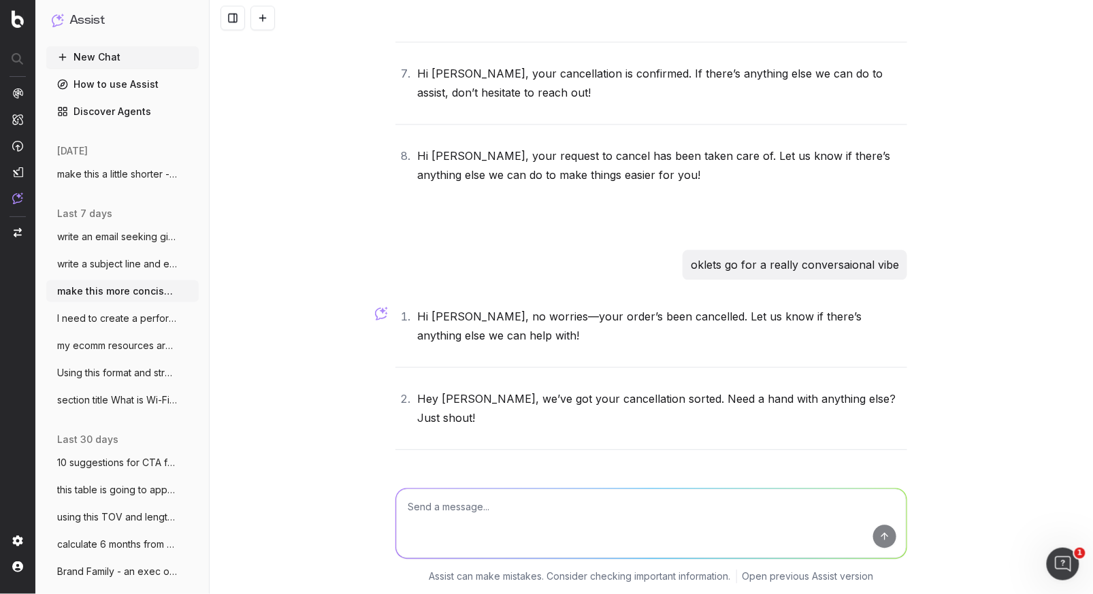
copy li "Hey [PERSON_NAME], your cancellation’s all taken care of. Anything else we can …"
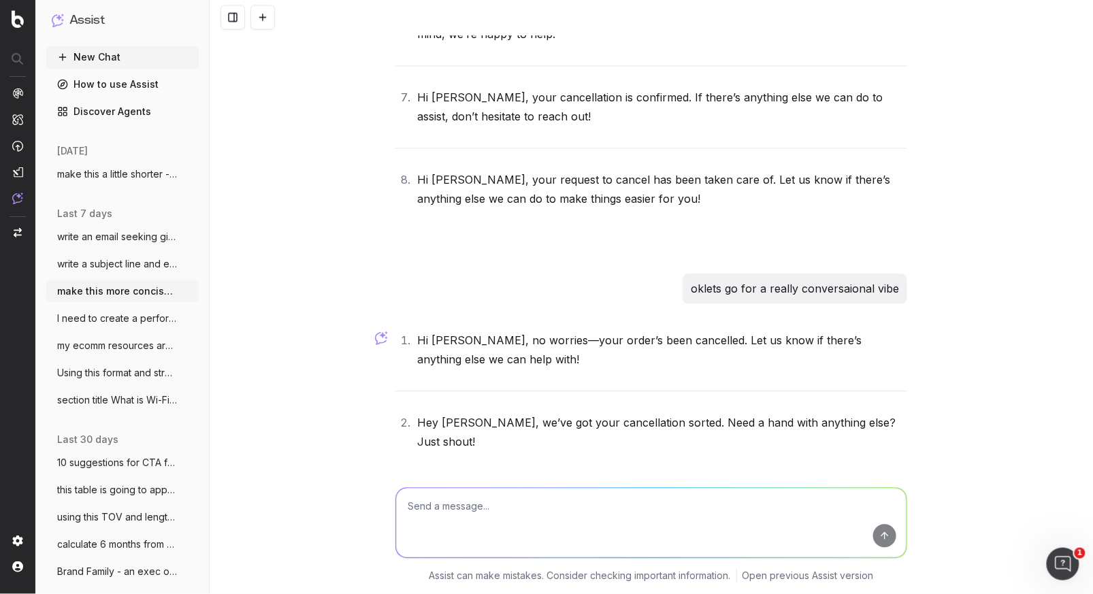
scroll to position [35294, 0]
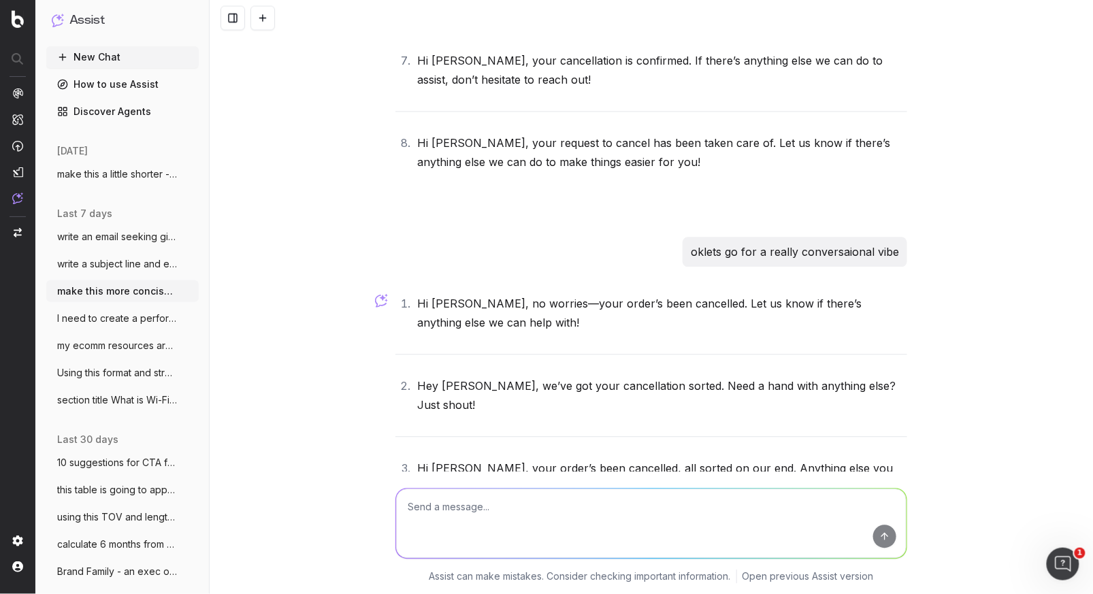
drag, startPoint x: 487, startPoint y: 404, endPoint x: 441, endPoint y: 381, distance: 51.8
copy li "[PERSON_NAME], your cancellation’s all taken care of. Anything else we can do f…"
click at [457, 514] on textarea at bounding box center [651, 523] width 511 height 69
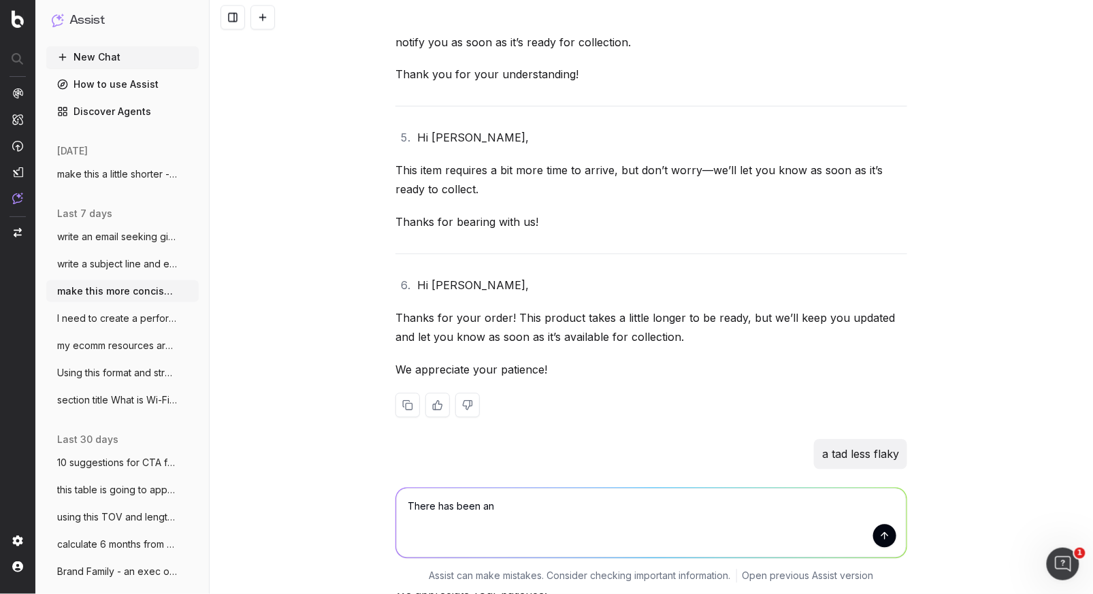
scroll to position [4025, 0]
drag, startPoint x: 511, startPoint y: 512, endPoint x: 276, endPoint y: 495, distance: 236.1
click at [276, 495] on div "There has been an There has been an Assist can make mistakes. Consider checking…" at bounding box center [652, 533] width 884 height 123
paste textarea "Hi [PERSON_NAME], thanks for your order #31000941807. As one of your items is o…"
type textarea "make this more conversational: Hi [PERSON_NAME], thanks for your order #3100094…"
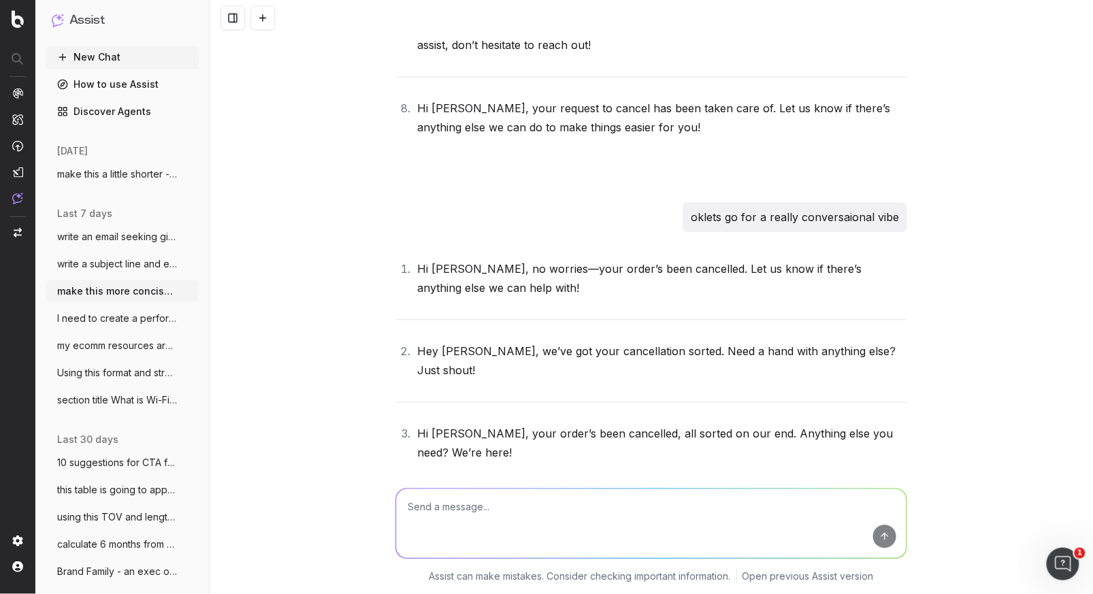
scroll to position [35468, 0]
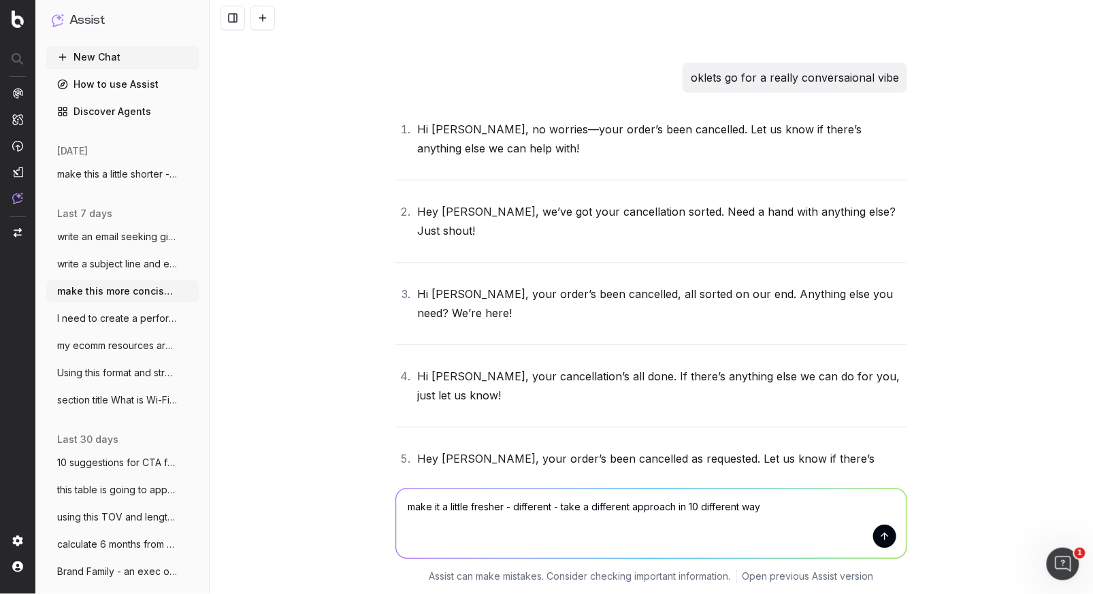
type textarea "make it a little fresher - different - take a different approach in 10 differen…"
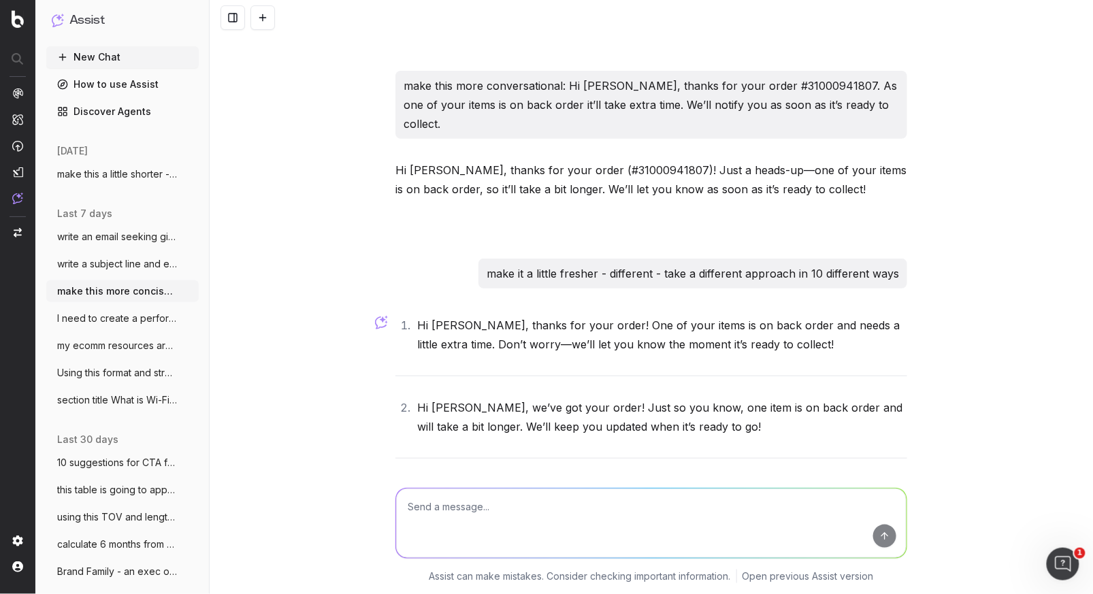
scroll to position [36362, 0]
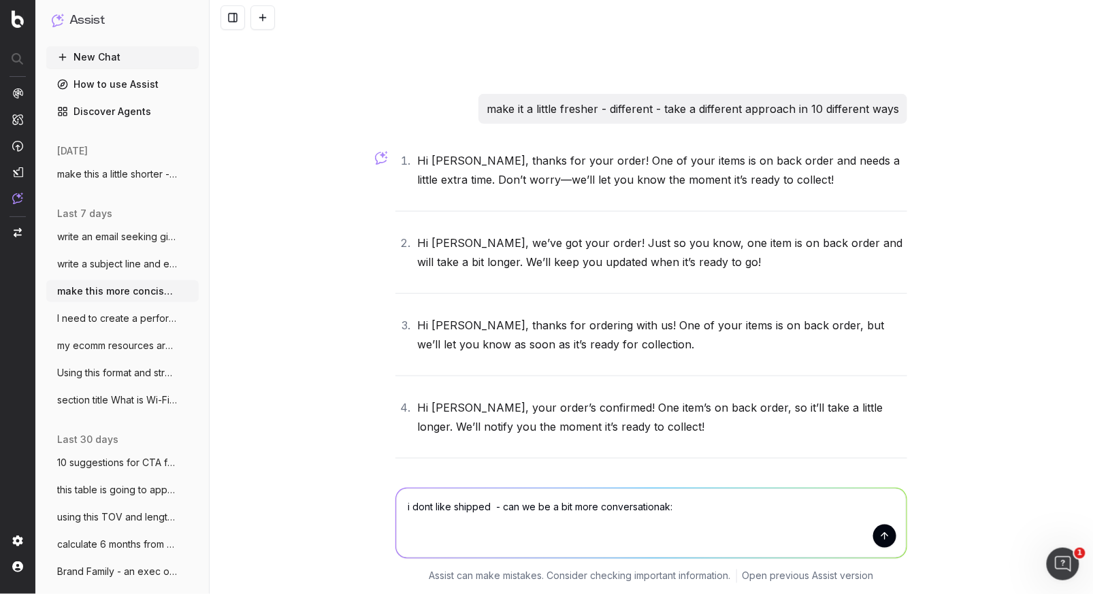
paste textarea "Hi [PERSON_NAME], thanks for your order #31000941807. We’ll let you know it’s s…"
type textarea "i dont like shipped - can we be a bit more conversationak: Hi [PERSON_NAME], th…"
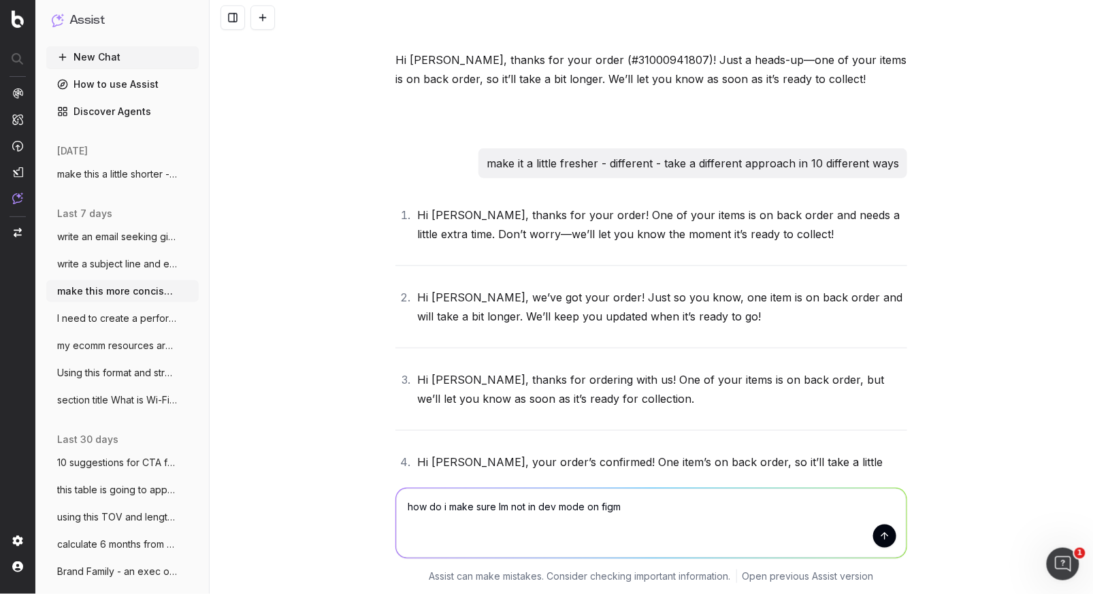
type textarea "how do i make sure Im not in dev mode on figma"
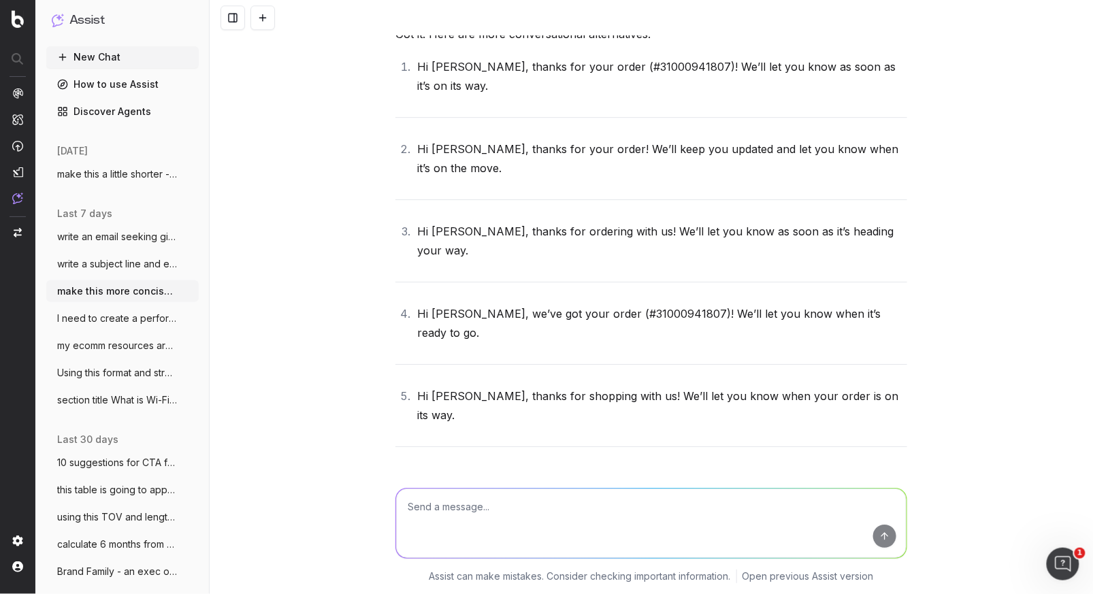
scroll to position [37525, 0]
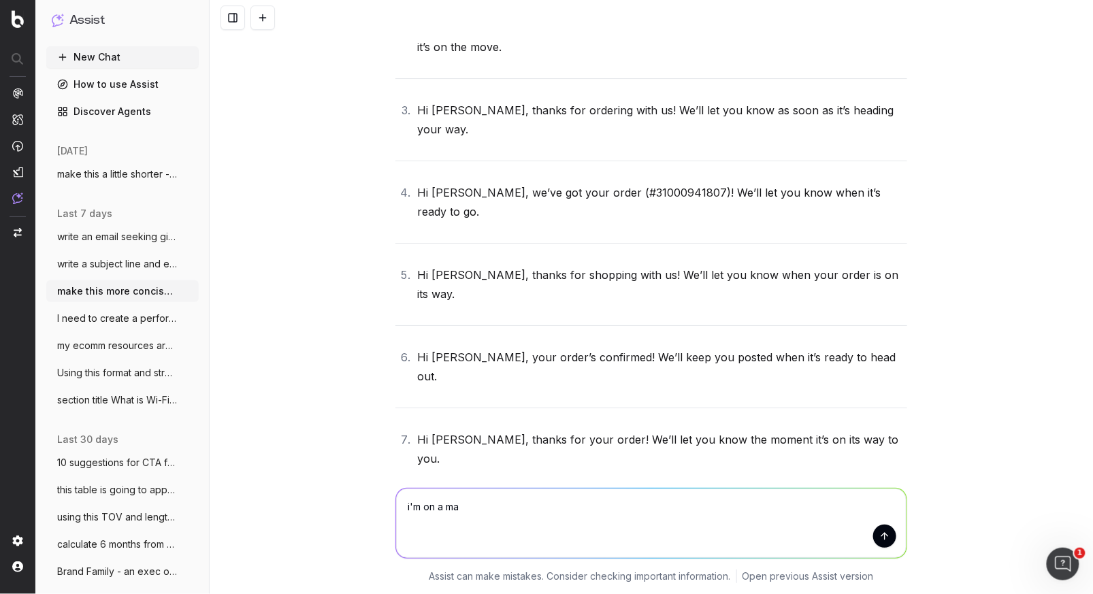
type textarea "i'm on a mac"
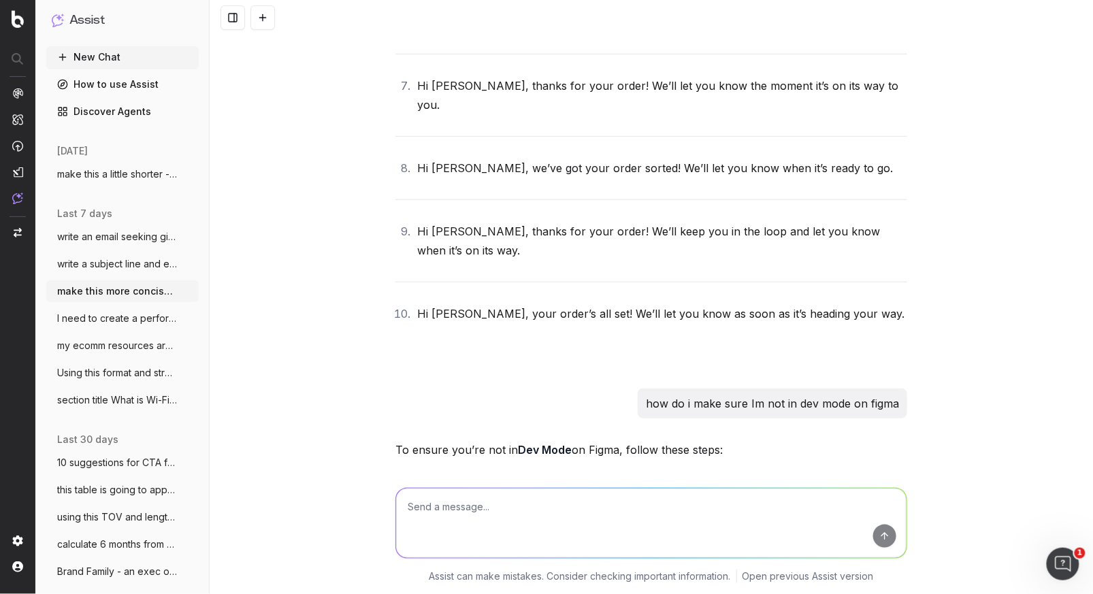
scroll to position [37881, 0]
drag, startPoint x: 439, startPoint y: 506, endPoint x: 383, endPoint y: 500, distance: 56.2
click at [383, 500] on div "EEEE EEEE Assist can make mistakes. Consider checking important information. Op…" at bounding box center [652, 533] width 884 height 123
paste textarea "Hi [PERSON_NAME], thanks for your order #31000941807. We’ll let you know it’s s…"
type textarea "make tis more of a delight: Hi [PERSON_NAME], thanks for your order #3100094180…"
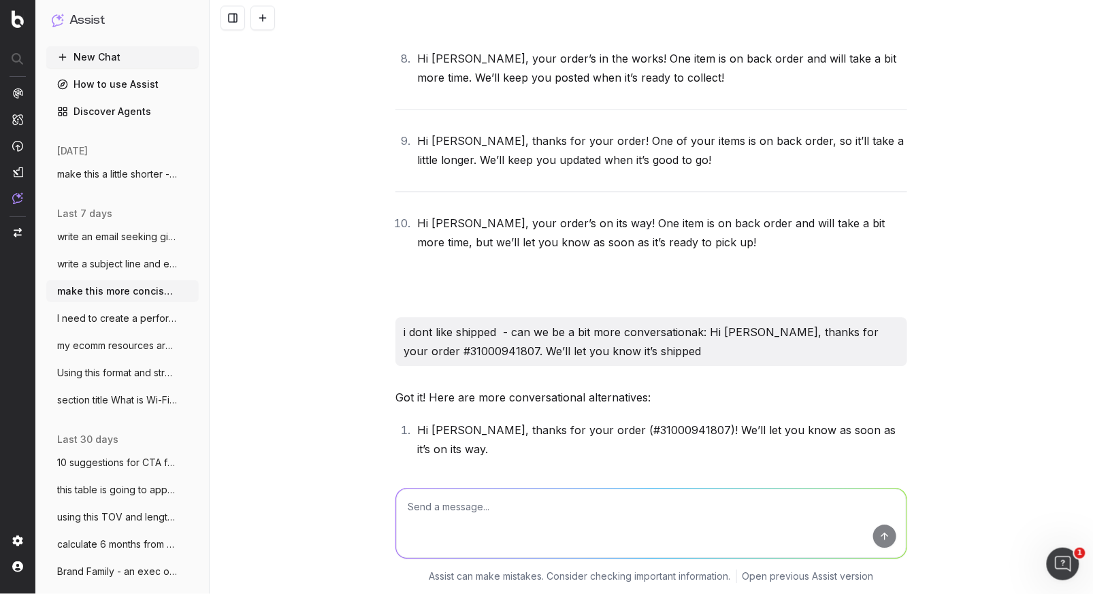
scroll to position [37007, 0]
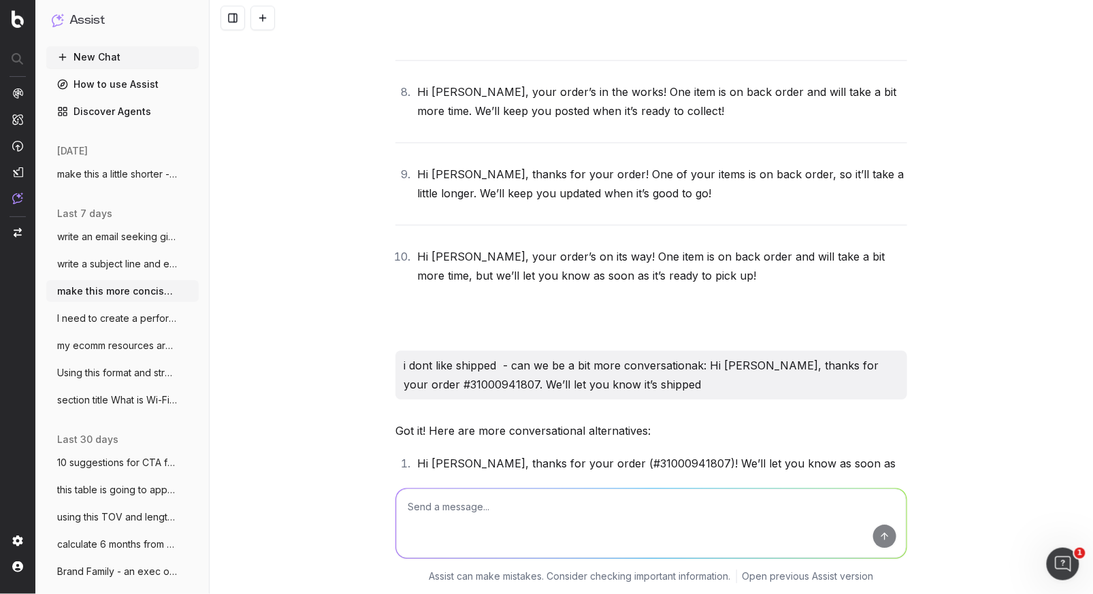
drag, startPoint x: 863, startPoint y: 447, endPoint x: 398, endPoint y: 122, distance: 567.1
copy div "Hi [PERSON_NAME], we’ve got your order (#31000941807)! We’ll let you know when …"
drag, startPoint x: 432, startPoint y: 498, endPoint x: 429, endPoint y: 509, distance: 11.2
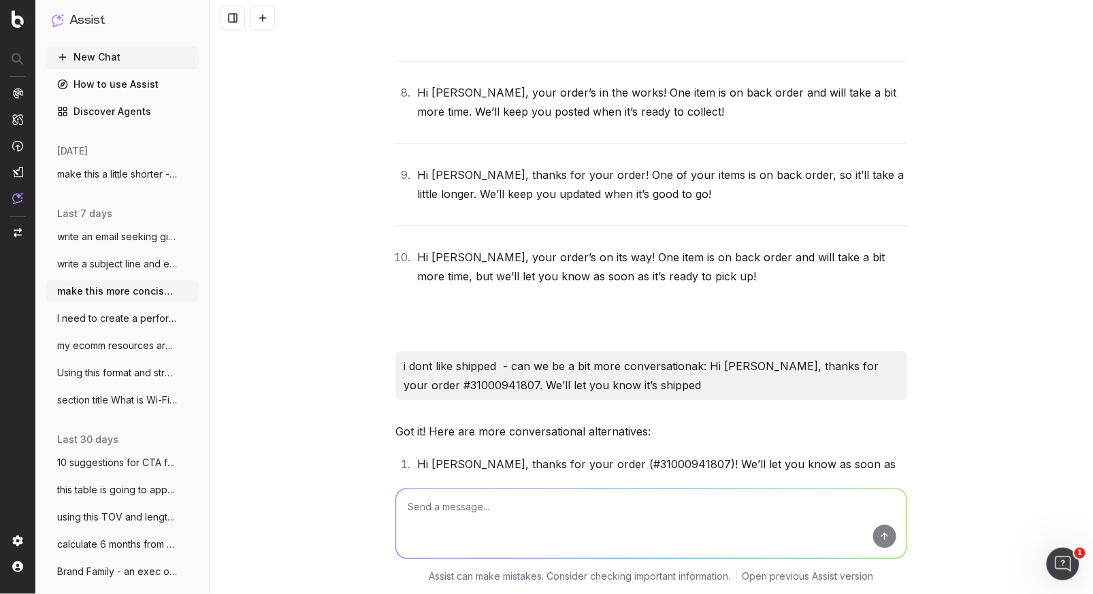
click at [431, 500] on textarea at bounding box center [651, 523] width 511 height 69
paste textarea "Hi [PERSON_NAME], we’ve got your order (#31000941807)! We’ll let you know when …"
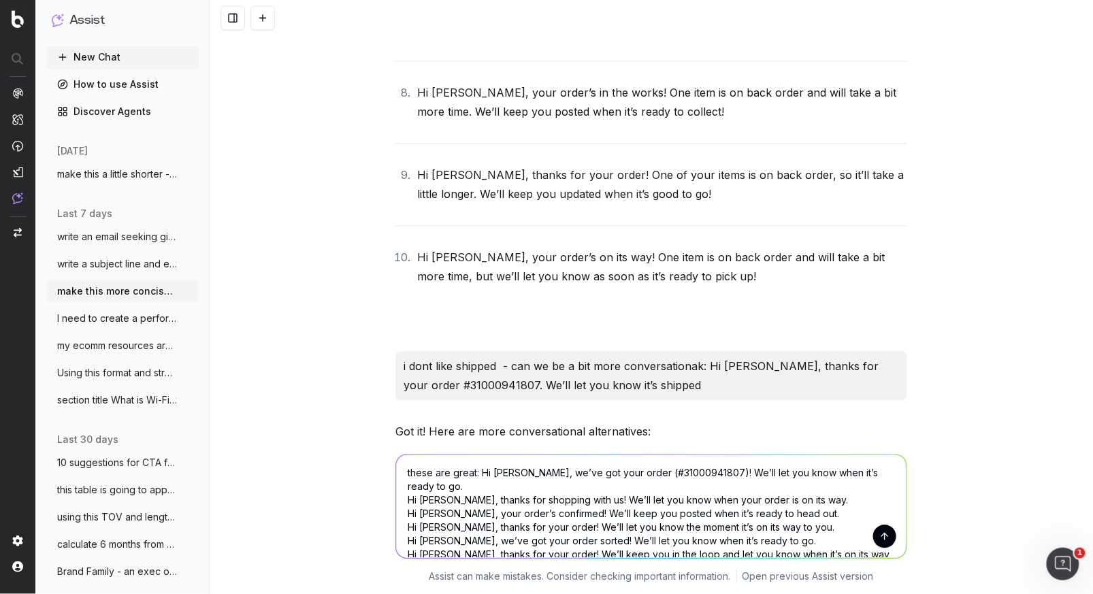
drag, startPoint x: 475, startPoint y: 471, endPoint x: 481, endPoint y: 490, distance: 20.0
click at [475, 472] on textarea "these are great: Hi [PERSON_NAME], we’ve got your order (#31000941807)! We’ll l…" at bounding box center [651, 506] width 511 height 103
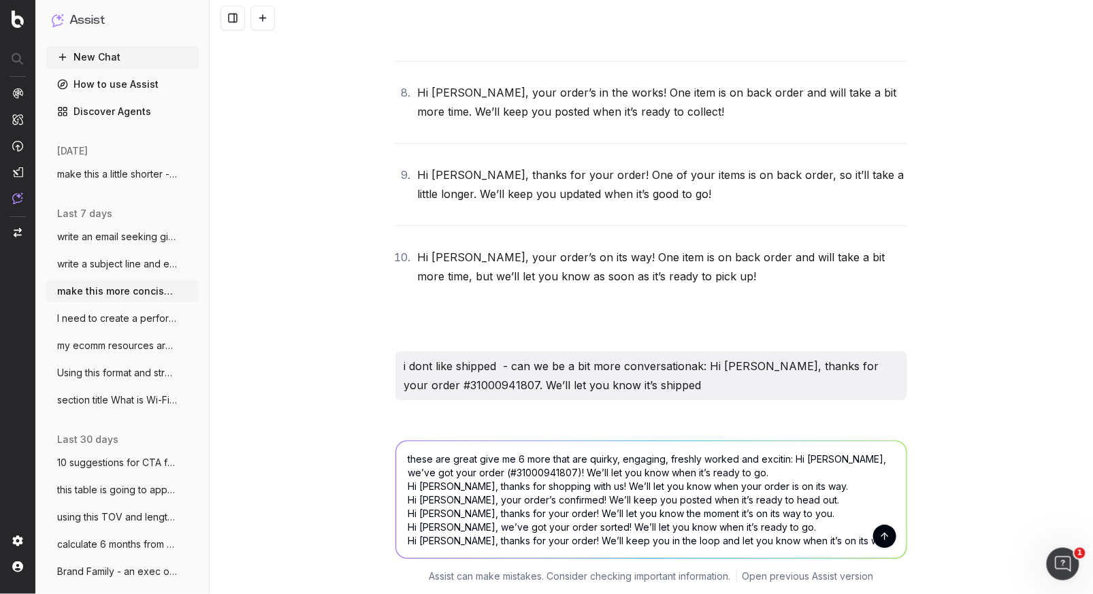
type textarea "these are great give me 6 more that are quirky, engaging, freshly worked and ex…"
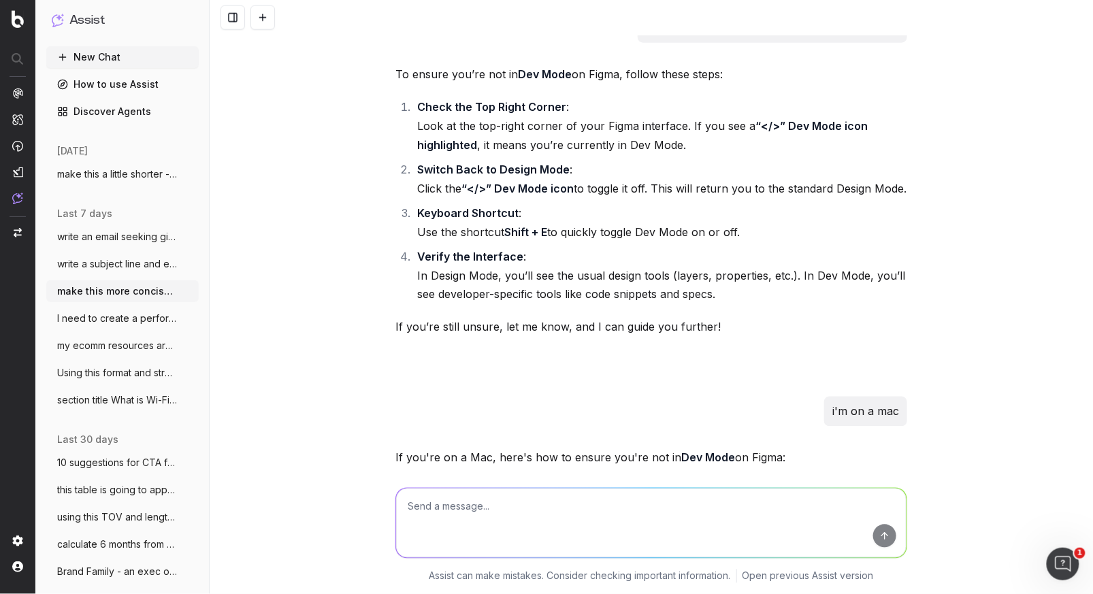
scroll to position [38518, 0]
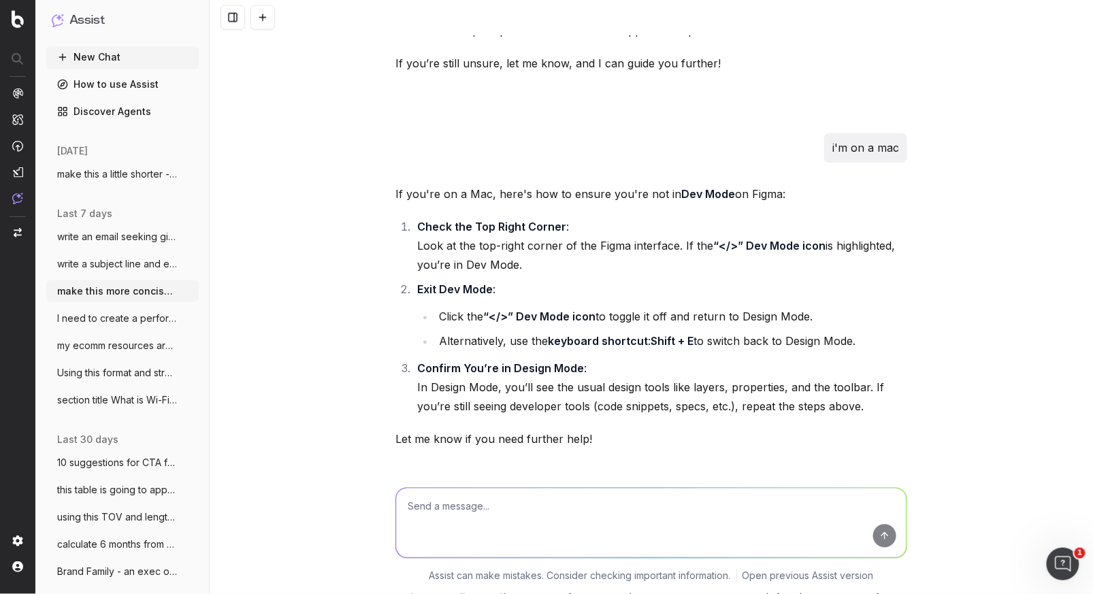
drag, startPoint x: 538, startPoint y: 261, endPoint x: 492, endPoint y: 257, distance: 46.4
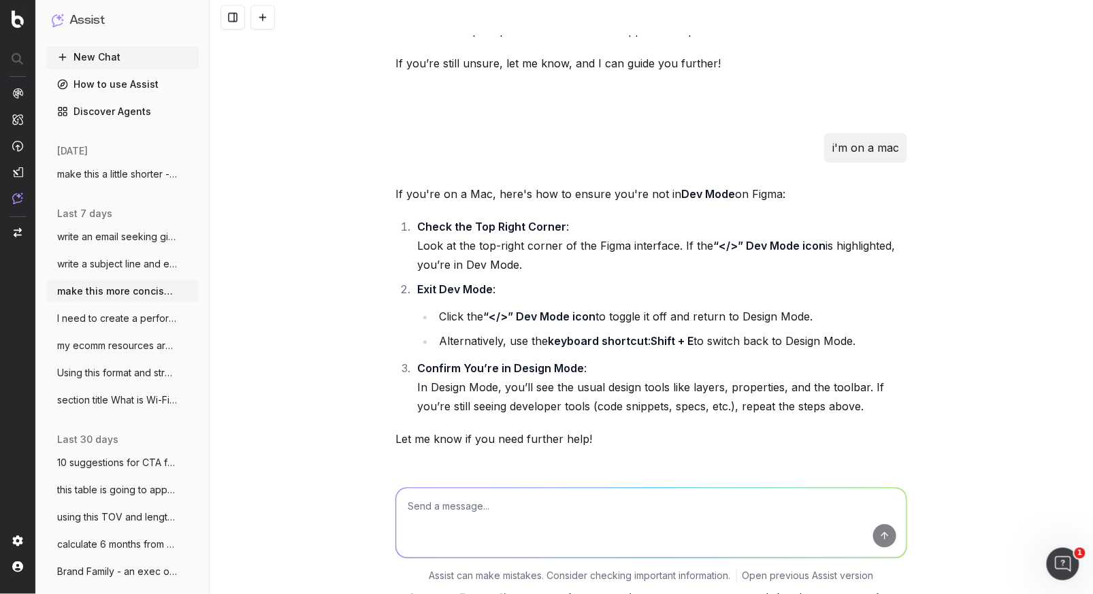
drag, startPoint x: 485, startPoint y: 250, endPoint x: 429, endPoint y: 229, distance: 59.7
click at [430, 514] on textarea at bounding box center [651, 523] width 511 height 69
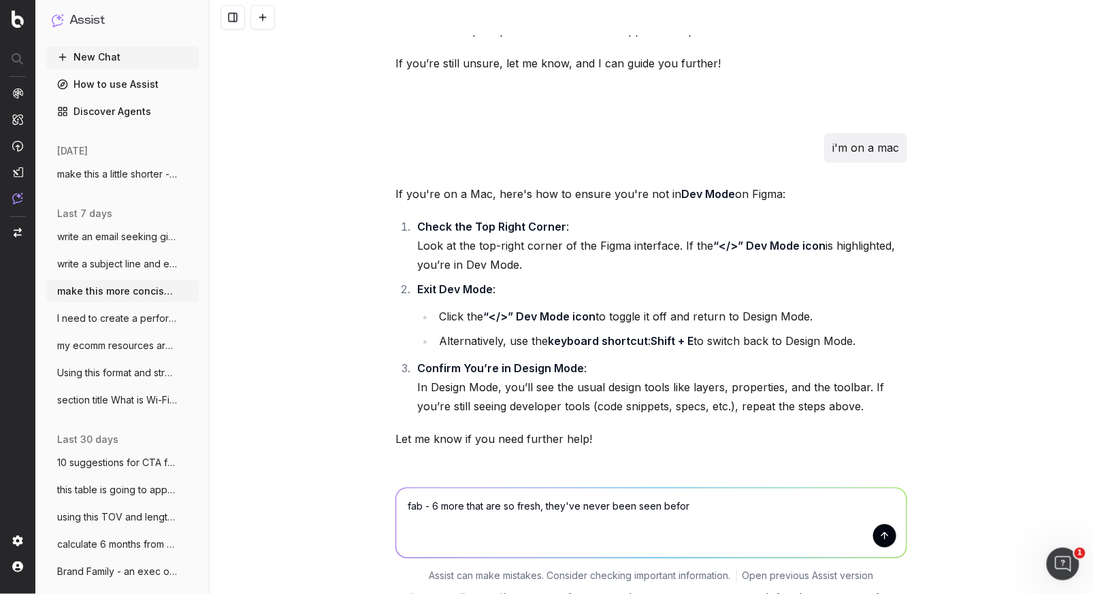
type textarea "fab - 6 more that are so fresh, they've never been seen before"
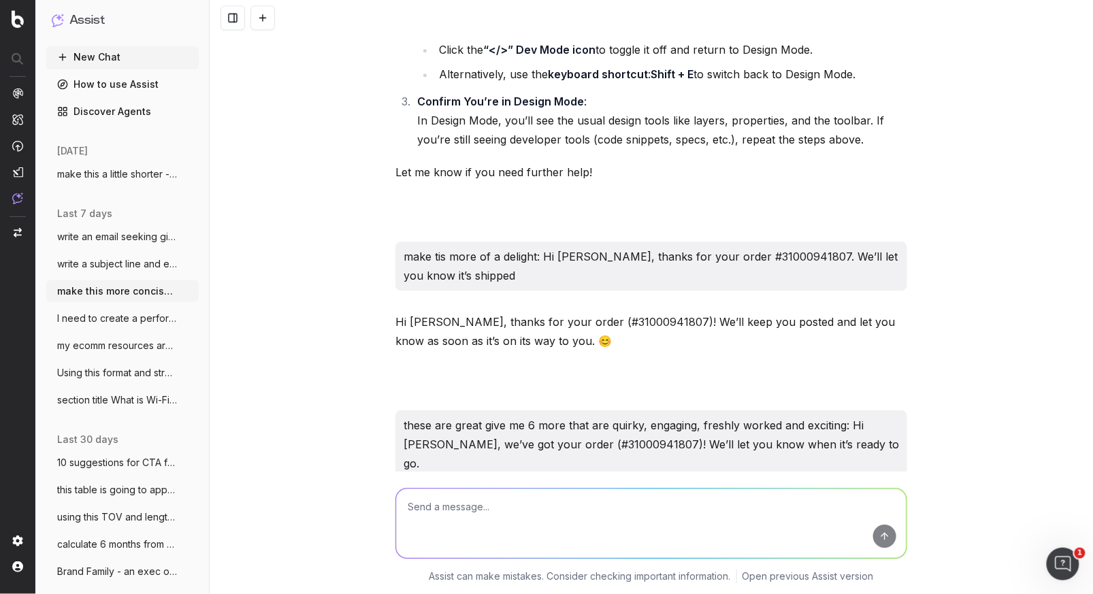
scroll to position [38796, 0]
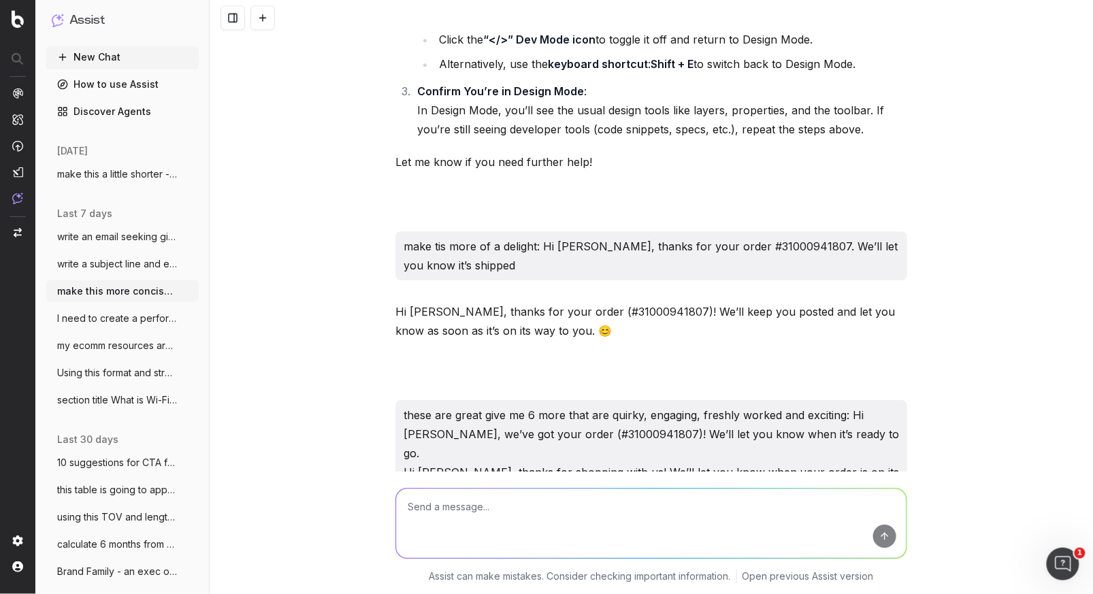
click at [436, 512] on textarea at bounding box center [651, 523] width 511 height 69
type textarea "yes but they shouldnt all start with Hi [PERSON_NAME]"
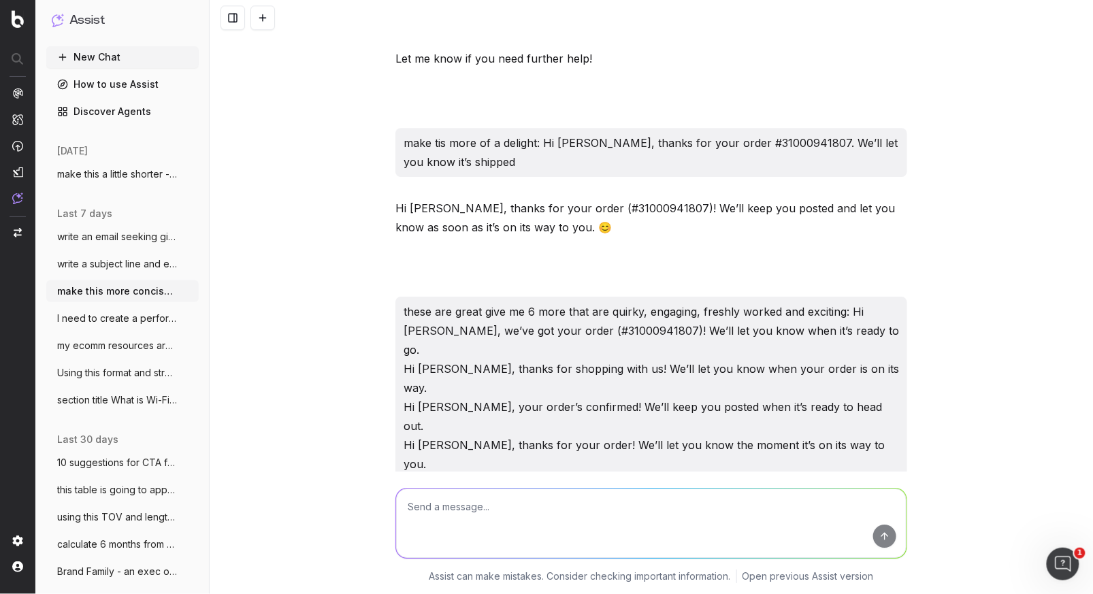
scroll to position [38885, 0]
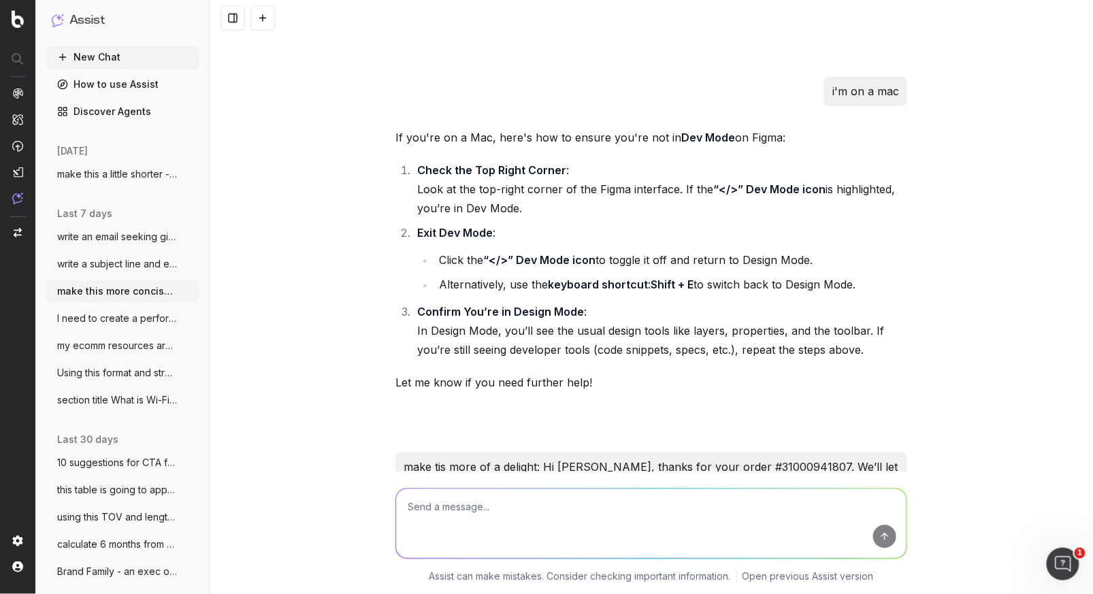
scroll to position [38569, 0]
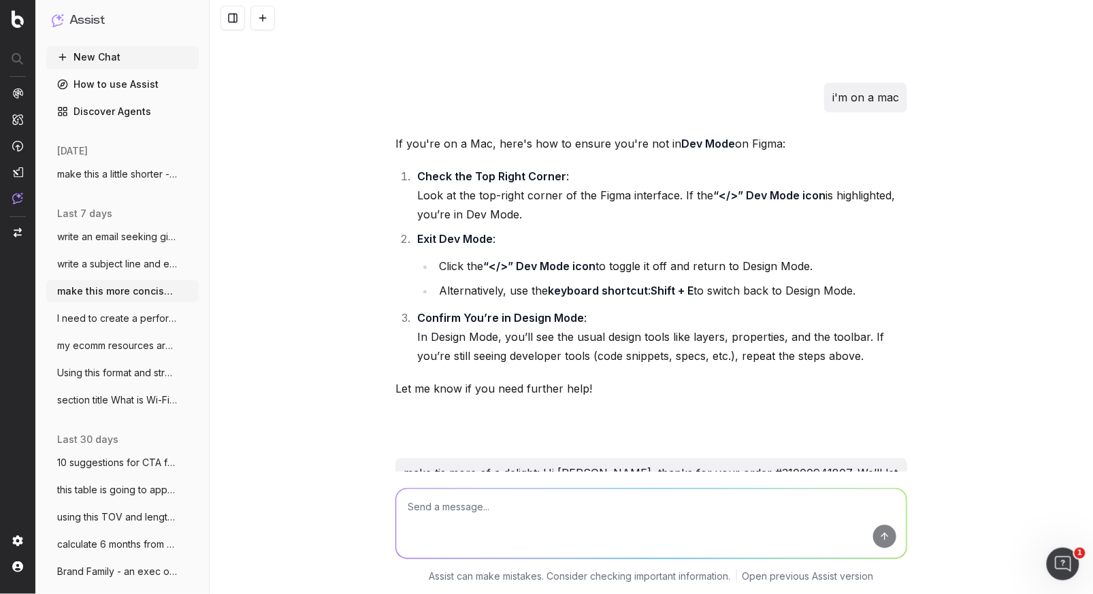
click at [430, 513] on textarea at bounding box center [651, 523] width 511 height 69
paste textarea "There has been an unavoidable delay with an item in your order but you can expe…"
drag, startPoint x: 707, startPoint y: 534, endPoint x: 654, endPoint y: 538, distance: 53.3
click at [707, 533] on textarea "There has been an unavoidable delay with an item in your order but you can expe…" at bounding box center [651, 523] width 511 height 69
drag, startPoint x: 471, startPoint y: 521, endPoint x: 403, endPoint y: 500, distance: 71.3
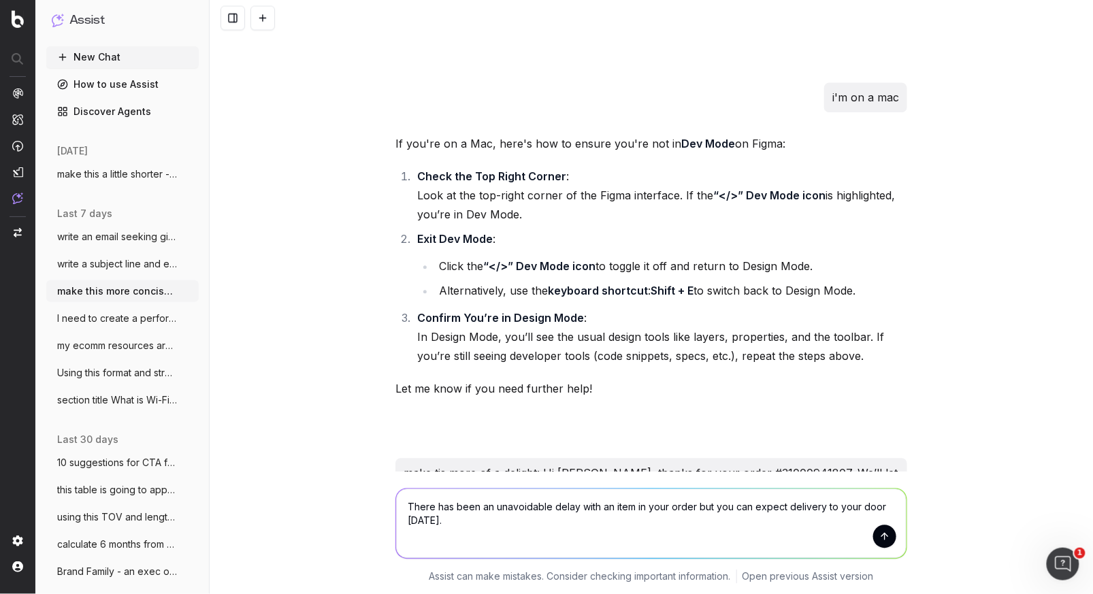
click at [407, 501] on textarea "There has been an unavoidable delay with an item in your order but you can expe…" at bounding box center [651, 523] width 511 height 69
paste textarea "Thanks for your order #31000941807, [PERSON_NAME]! One of your items is on back…"
type textarea "give this a glow up in terms of freshness: Thanks for your order #31000941807, …"
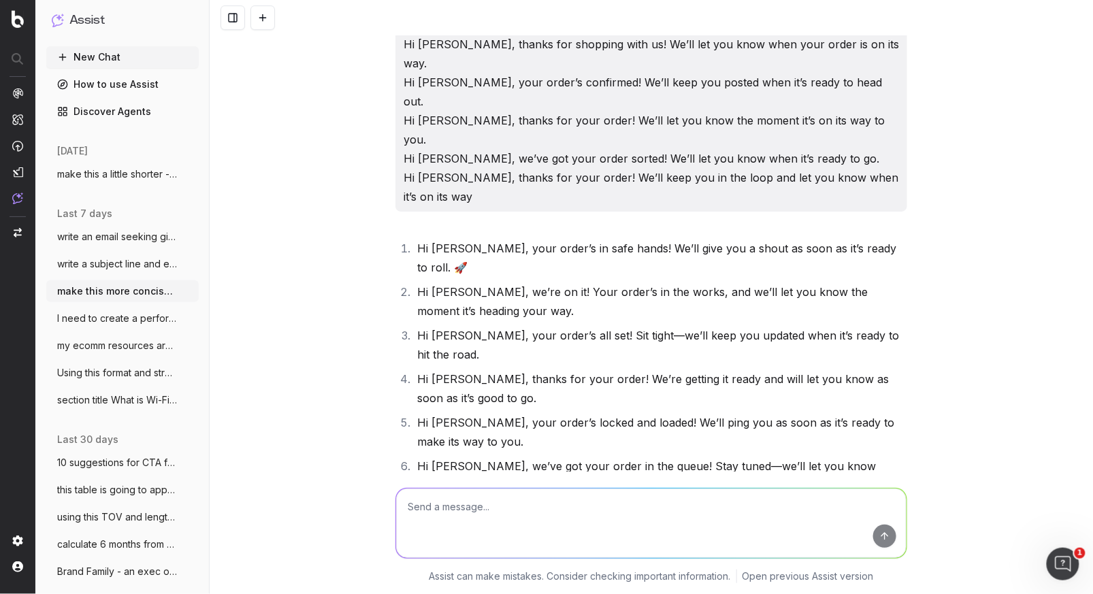
scroll to position [39343, 0]
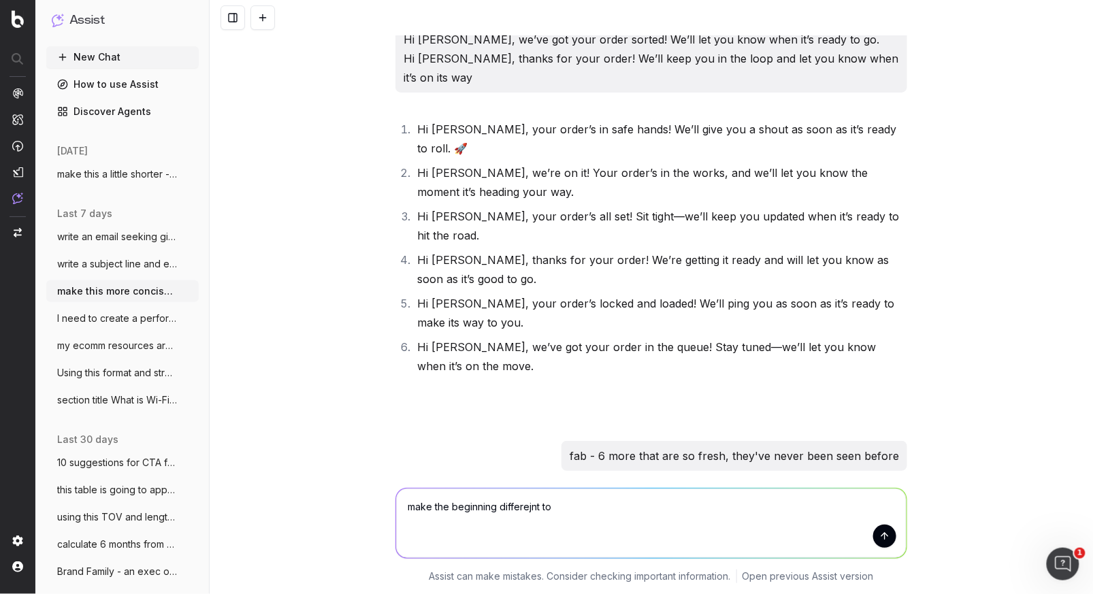
type textarea "make the beginning differejnt too"
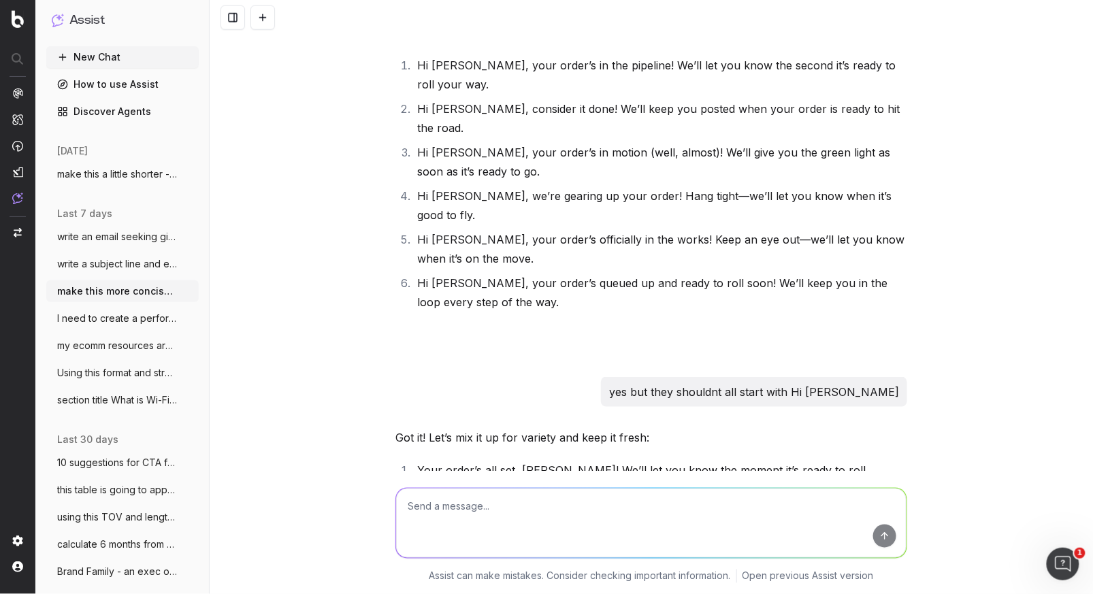
scroll to position [39804, 0]
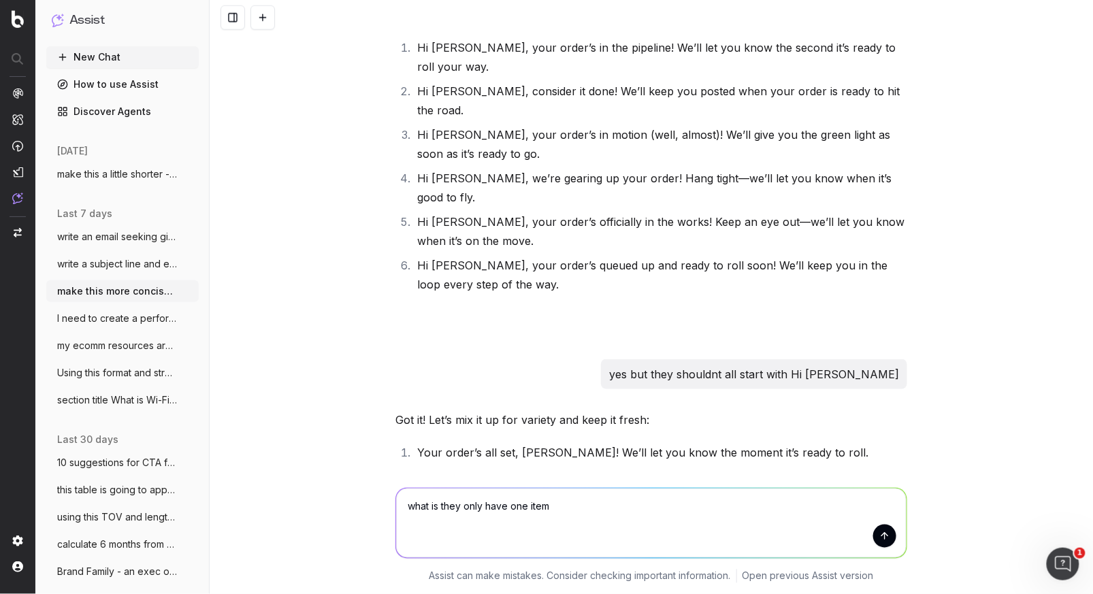
type textarea "what is they only have one item?"
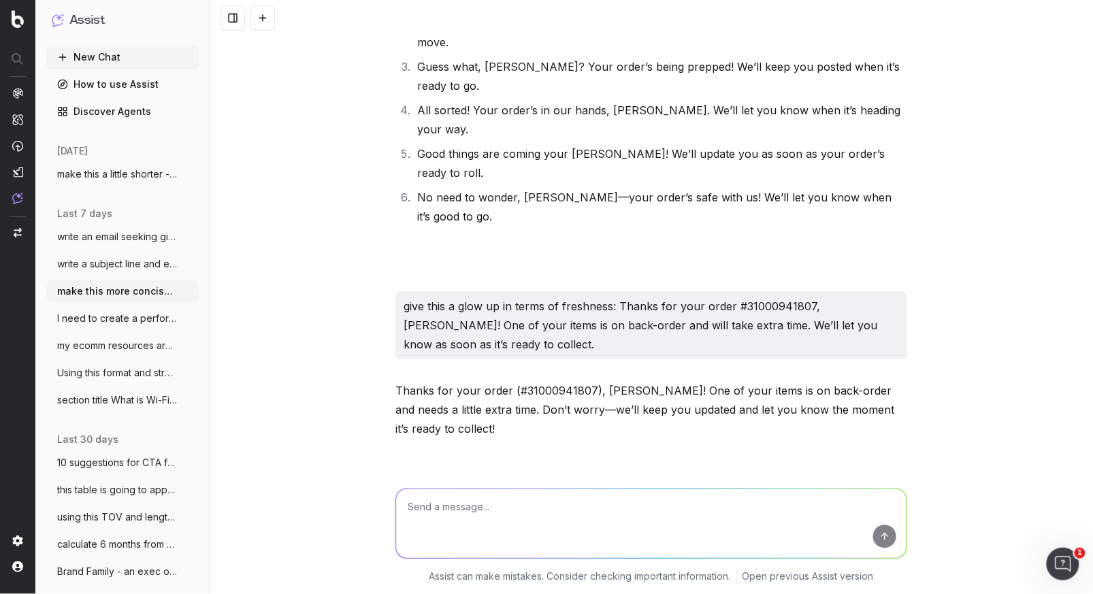
scroll to position [40296, 0]
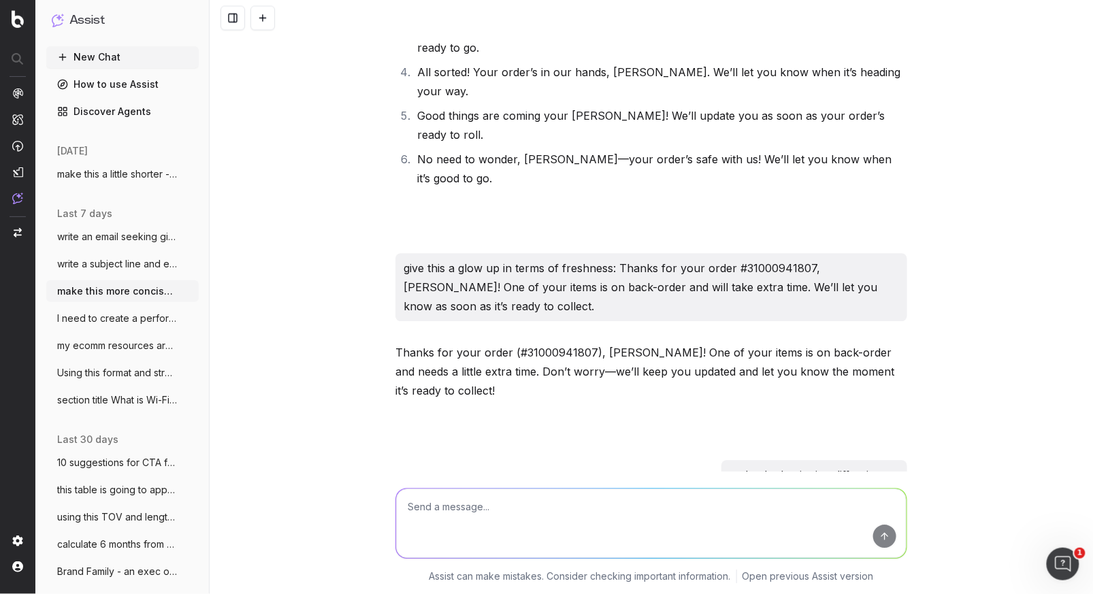
click at [424, 518] on textarea at bounding box center [651, 523] width 511 height 69
type textarea "these are not great"
